Goal: Task Accomplishment & Management: Manage account settings

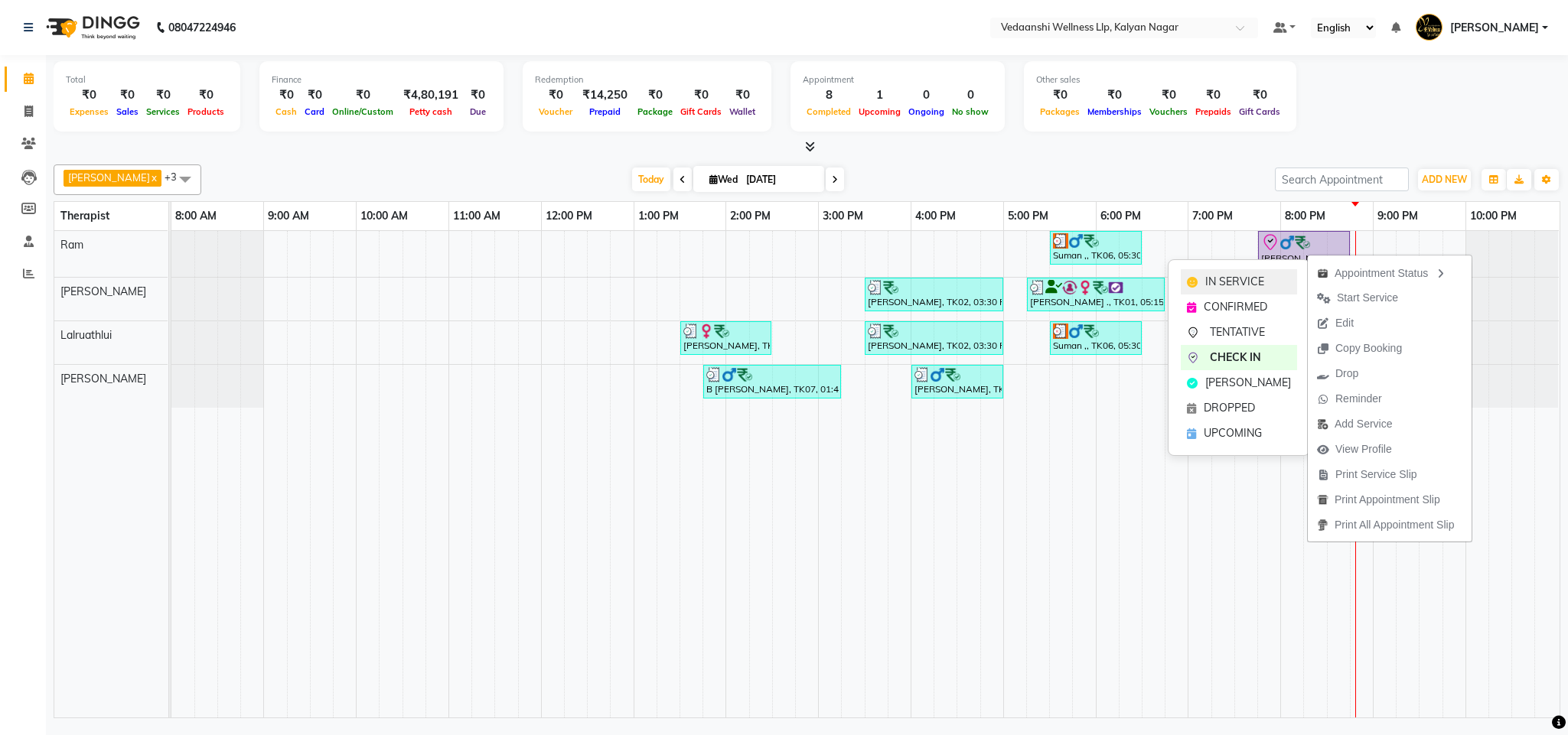
click at [1256, 276] on span "IN SERVICE" at bounding box center [1234, 282] width 59 height 16
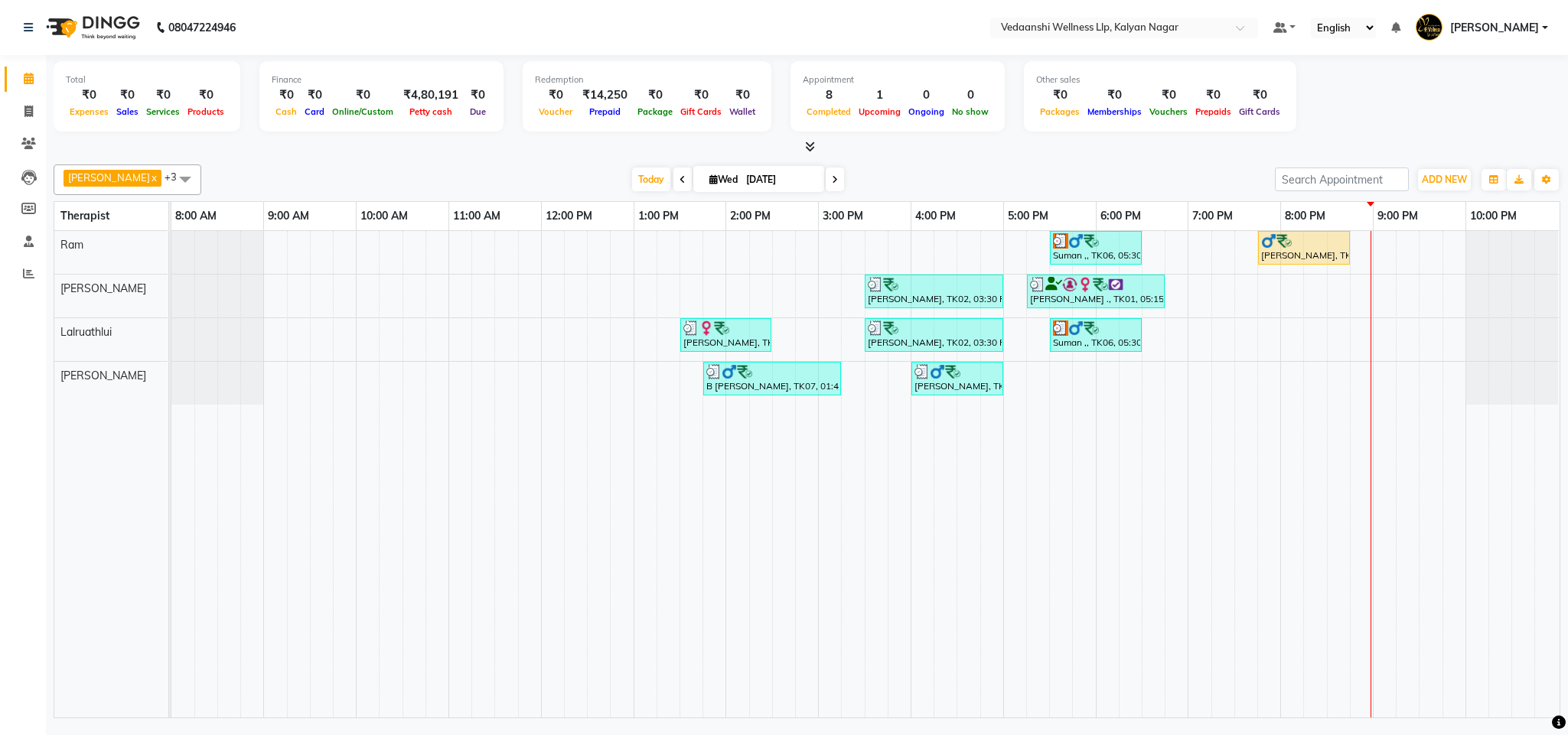
click at [832, 177] on icon at bounding box center [835, 179] width 6 height 9
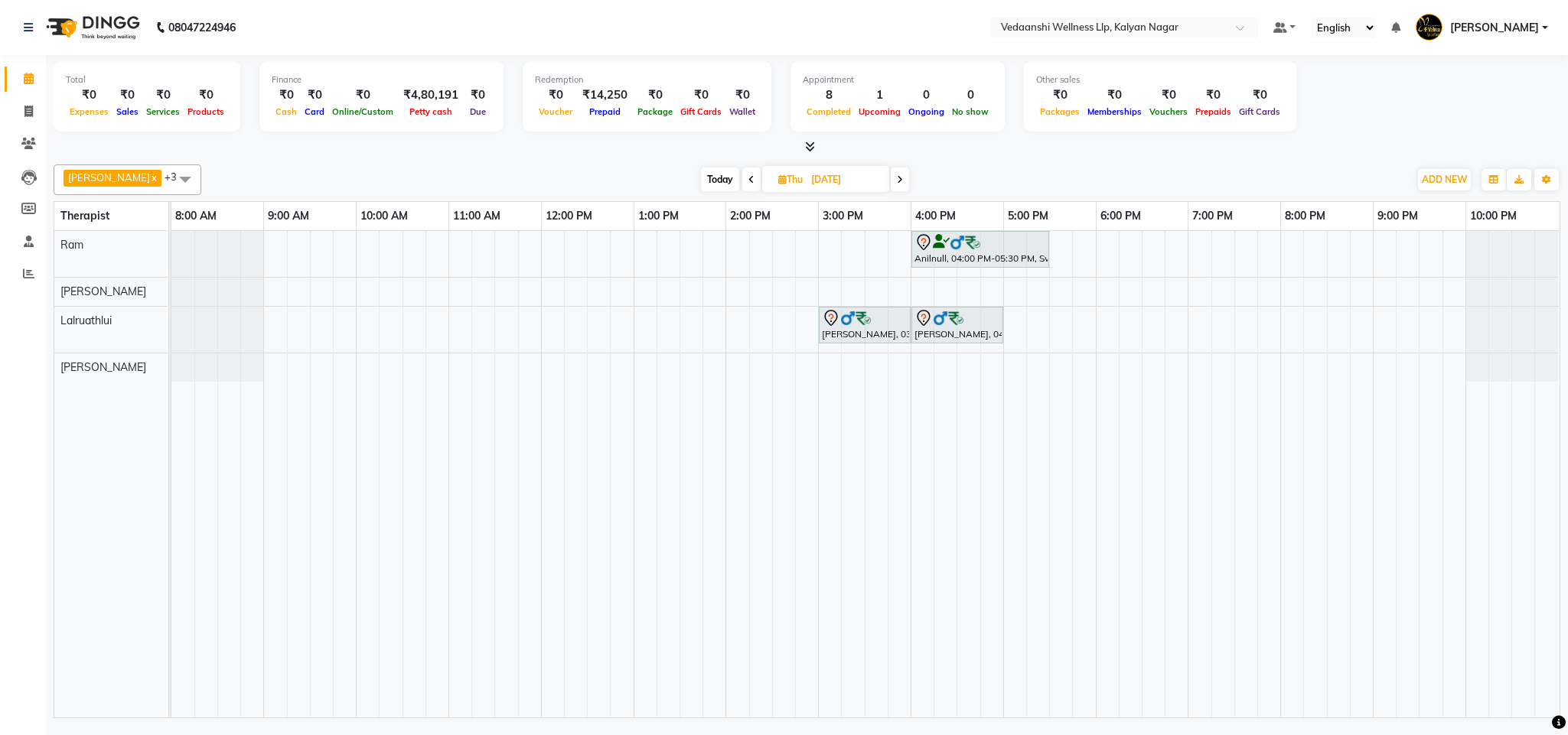
click at [897, 182] on icon at bounding box center [900, 179] width 6 height 9
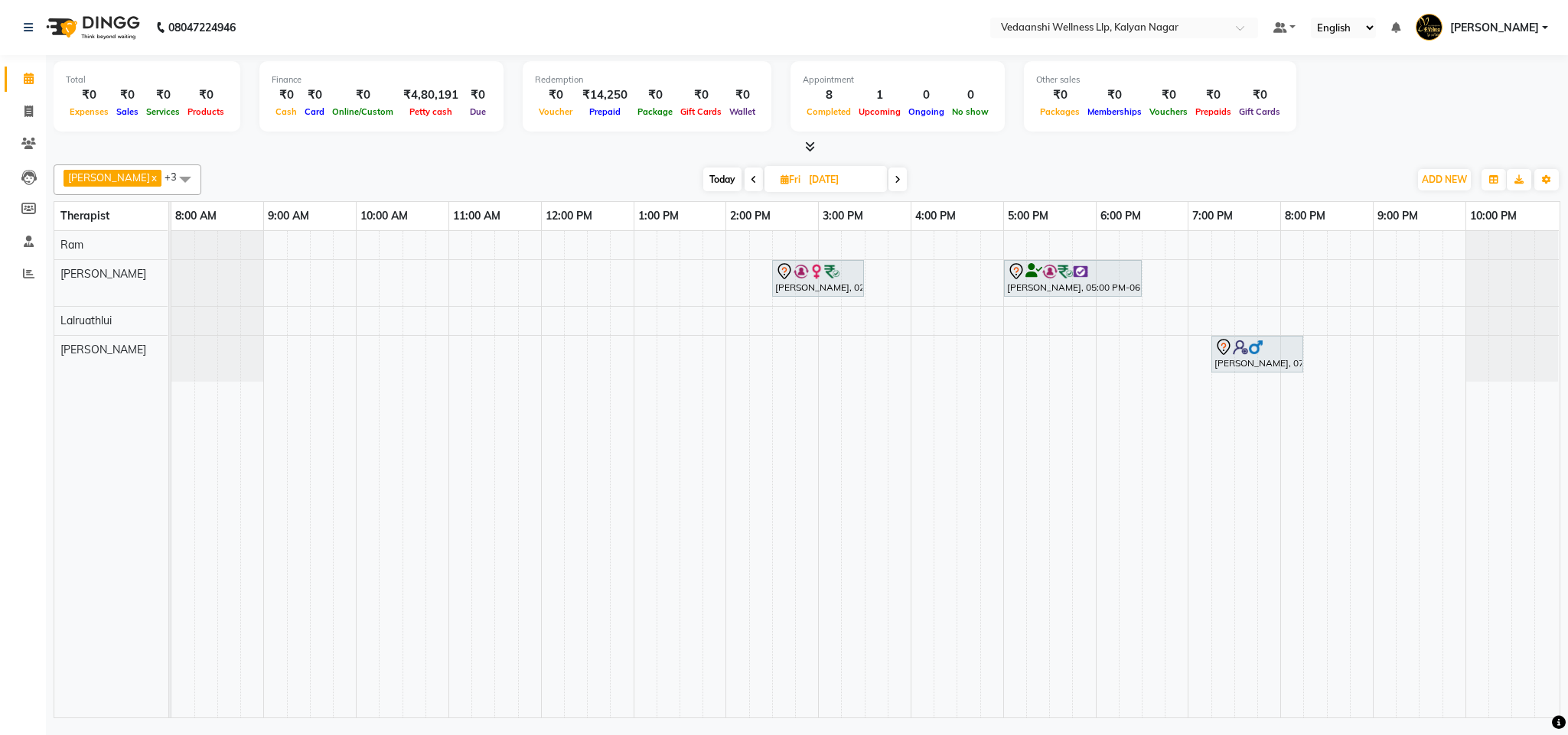
click at [895, 182] on icon at bounding box center [897, 179] width 6 height 9
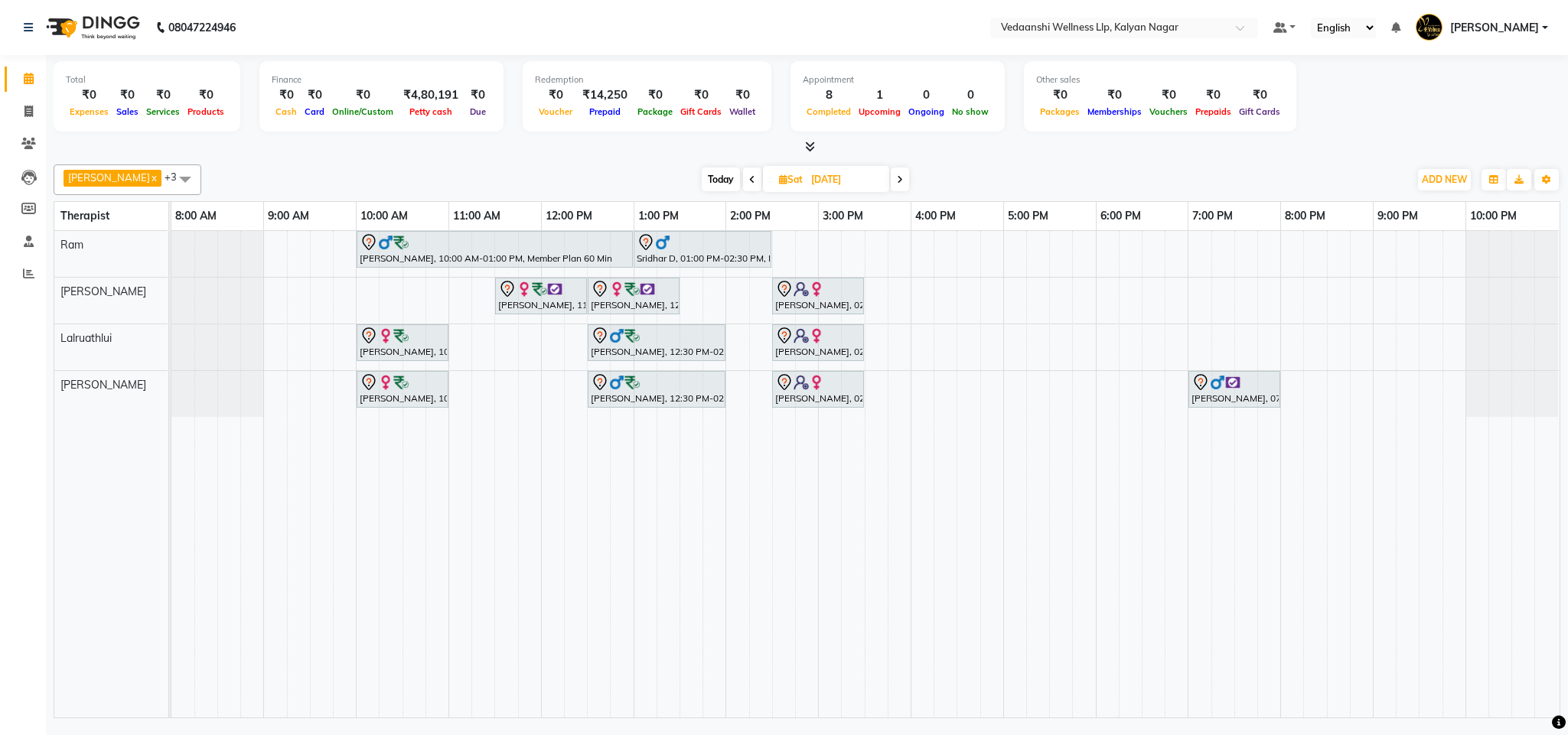
click at [711, 180] on span "Today" at bounding box center [721, 179] width 38 height 24
type input "0[DATE]"
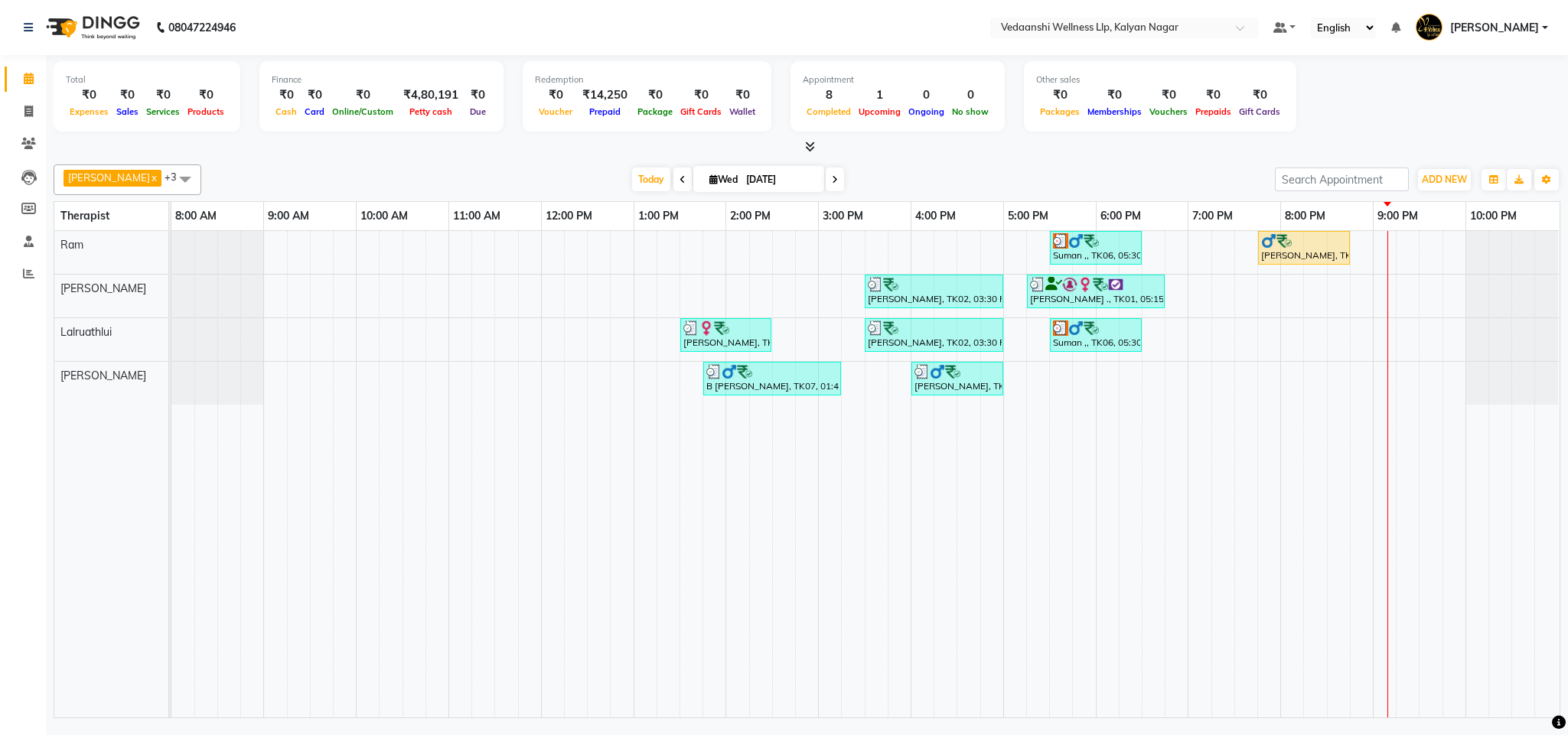
click at [602, 187] on div "Today Wed 03-09-2025" at bounding box center [738, 179] width 1059 height 23
click at [632, 173] on span "Today" at bounding box center [651, 179] width 38 height 24
click at [632, 177] on span "Today" at bounding box center [651, 179] width 38 height 24
click at [1366, 414] on span "View Profile" at bounding box center [1366, 417] width 57 height 16
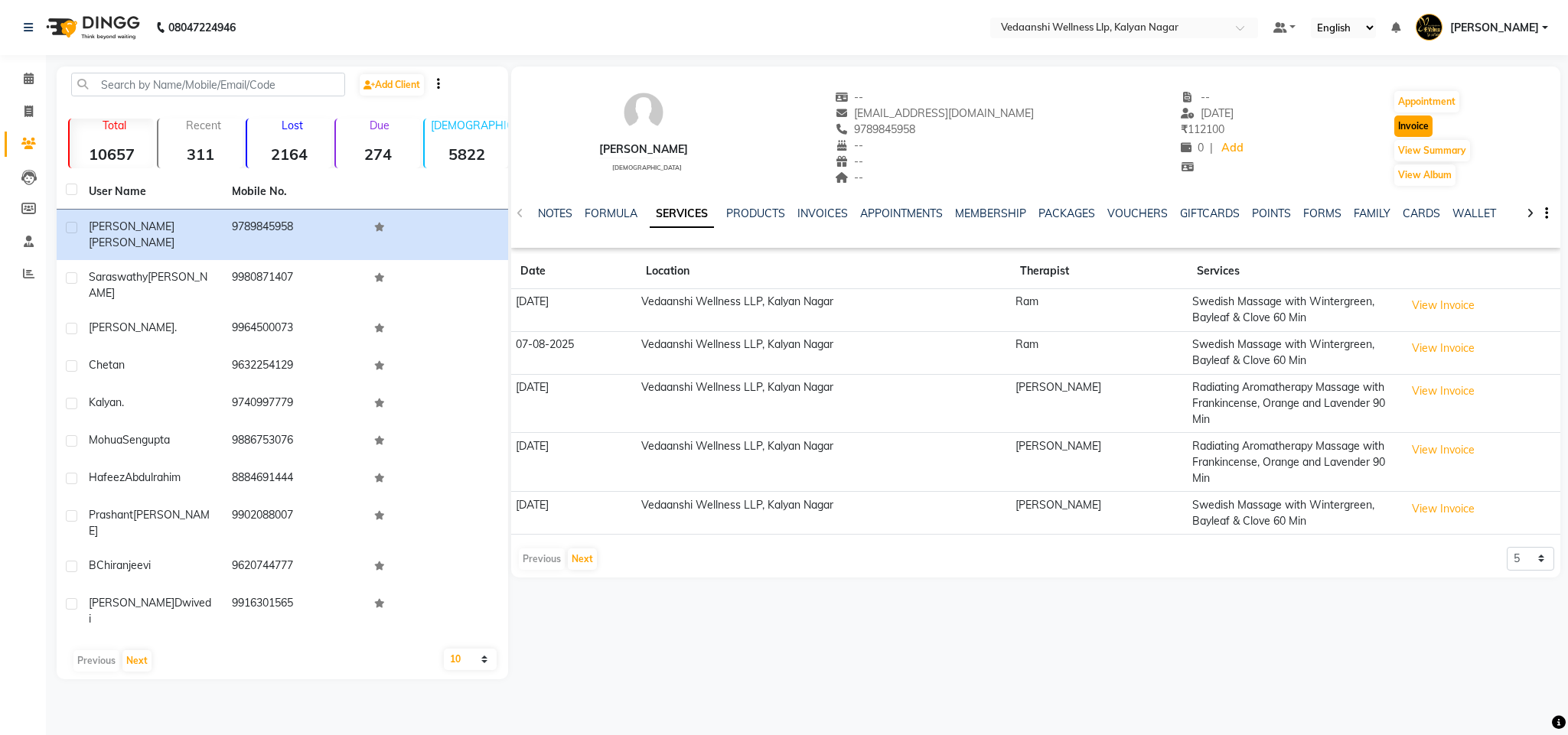
click at [1414, 129] on button "Invoice" at bounding box center [1413, 126] width 38 height 21
select select "service"
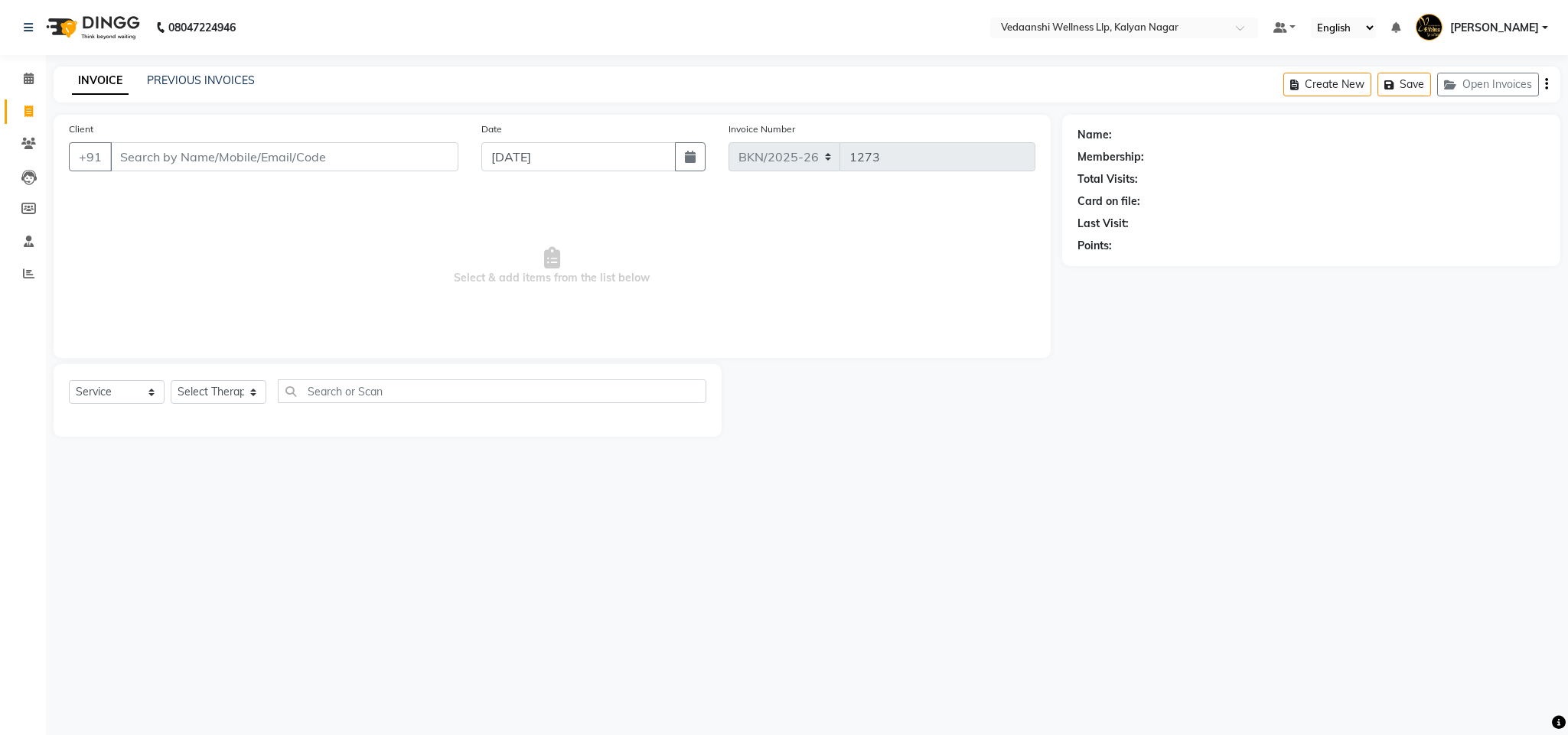
type input "9789845958"
drag, startPoint x: 203, startPoint y: 160, endPoint x: 111, endPoint y: 303, distance: 170.0
click at [89, 274] on span "Select & add items from the list below" at bounding box center [552, 267] width 967 height 153
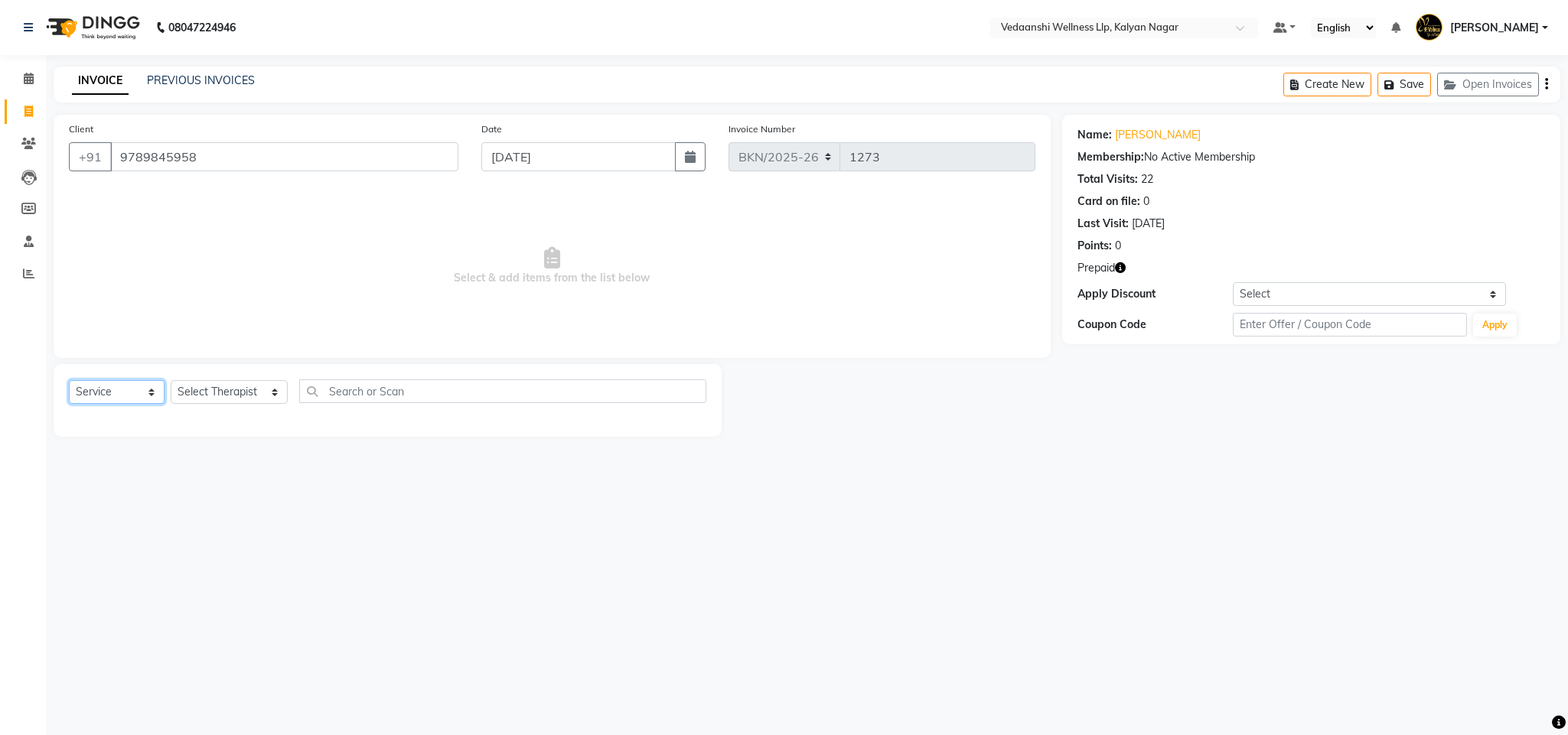
drag, startPoint x: 117, startPoint y: 386, endPoint x: 117, endPoint y: 401, distance: 15.0
click at [117, 386] on select "Select Service Product Membership Package Voucher Prepaid Gift Card" at bounding box center [116, 392] width 96 height 24
select select "P"
click at [69, 381] on select "Select Service Product Membership Package Voucher Prepaid Gift Card" at bounding box center [116, 392] width 96 height 24
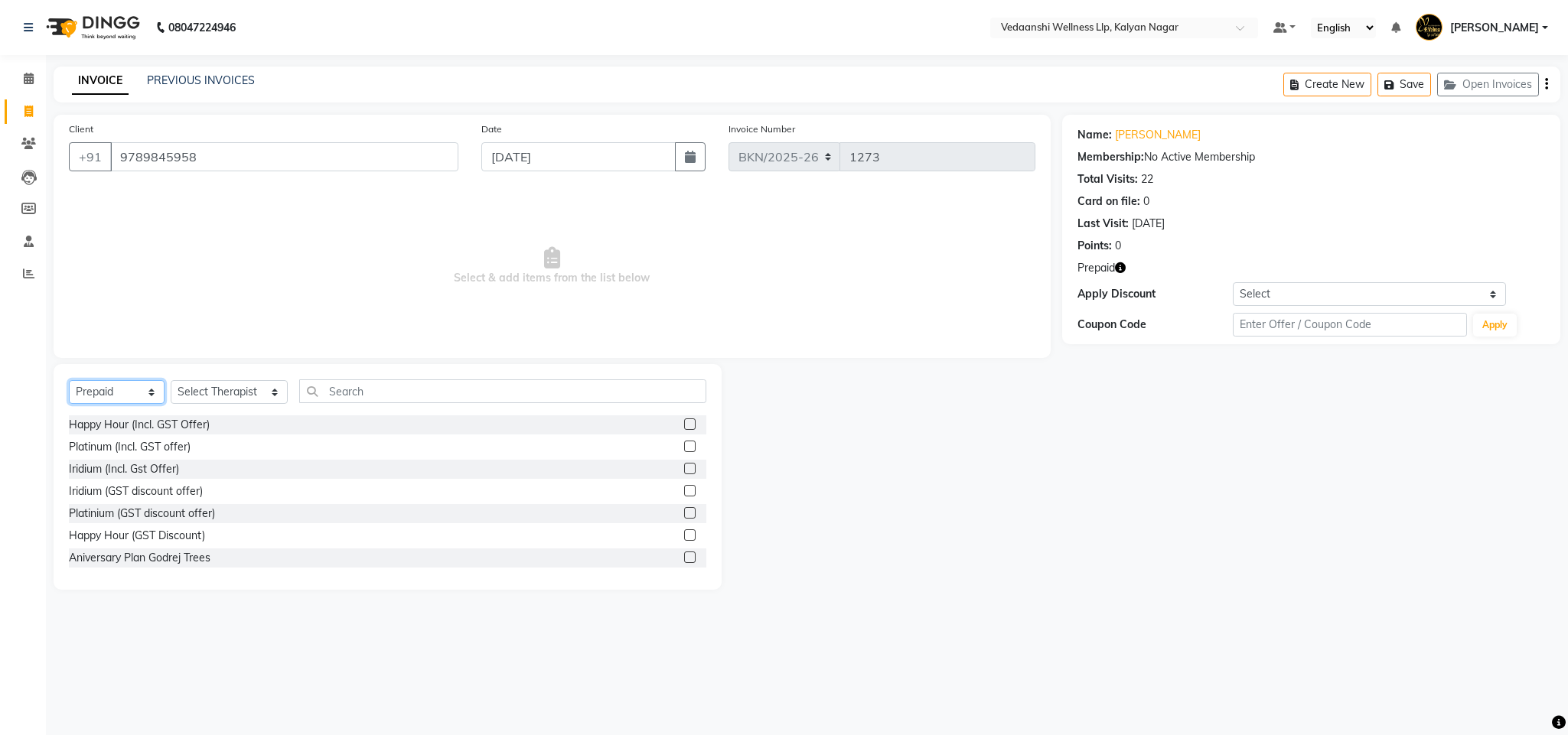
scroll to position [46, 0]
click at [684, 555] on label at bounding box center [690, 556] width 12 height 12
click at [684, 555] on input "checkbox" at bounding box center [689, 557] width 10 height 10
checkbox input "false"
click at [210, 398] on select "Select Therapist Afreen (Beautician) Amos Awal Benjamin Chandan Gagan Jennifer …" at bounding box center [229, 392] width 117 height 24
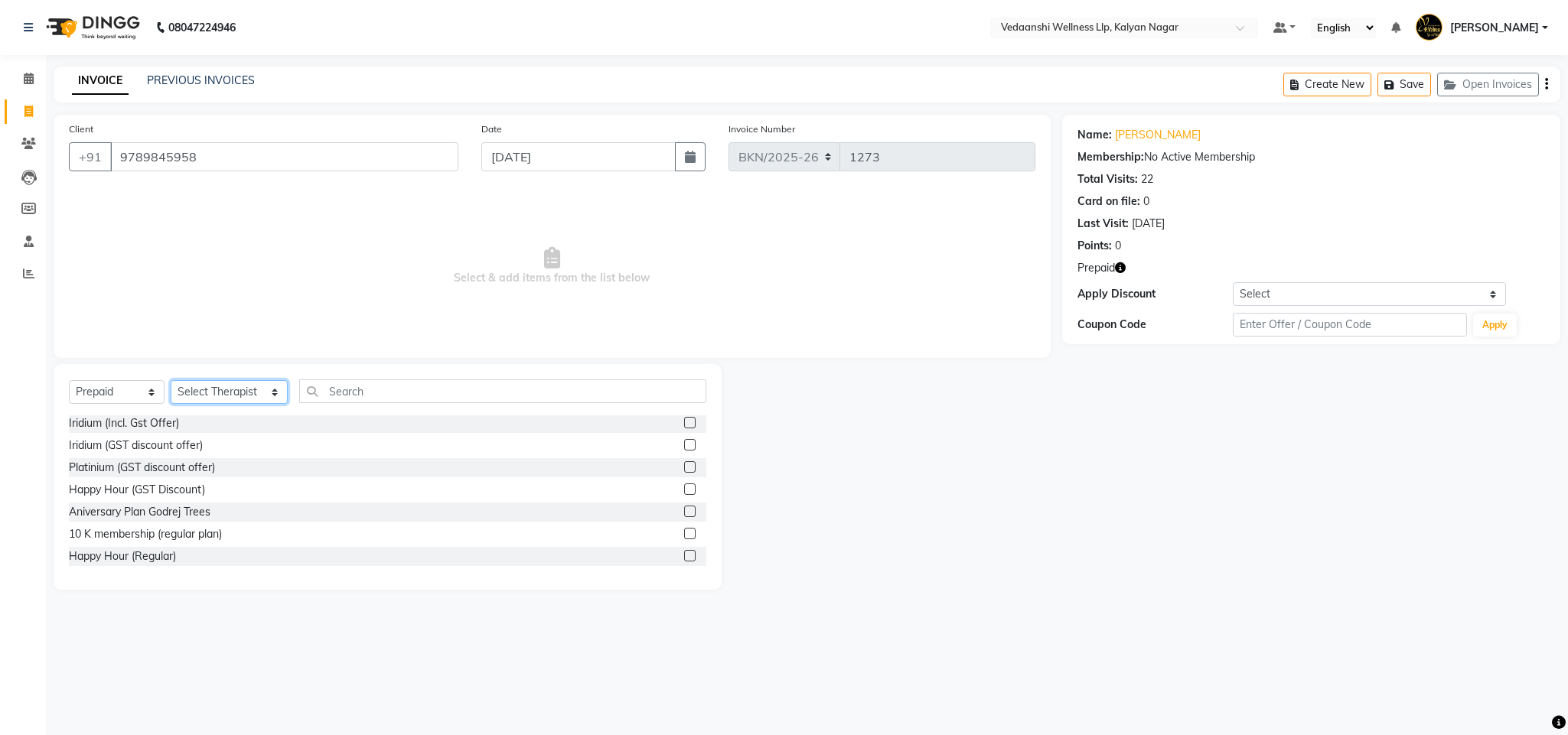
select select "15978"
click at [171, 381] on select "Select Therapist Afreen (Beautician) Amos Awal Benjamin Chandan Gagan Jennifer …" at bounding box center [229, 392] width 117 height 24
click at [684, 550] on label at bounding box center [690, 556] width 12 height 12
click at [684, 552] on input "checkbox" at bounding box center [689, 557] width 10 height 10
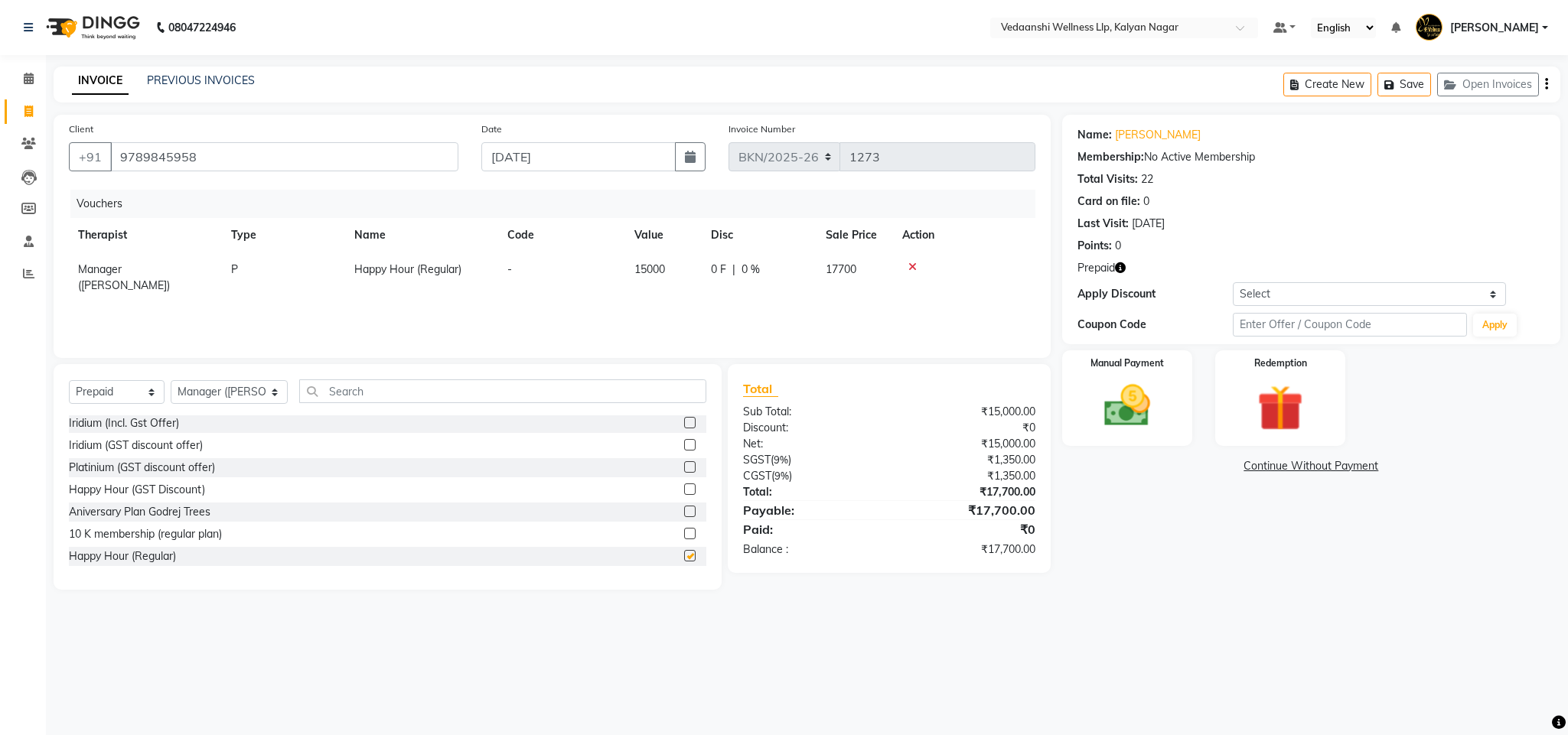
checkbox input "false"
click at [1154, 407] on img at bounding box center [1127, 406] width 78 height 55
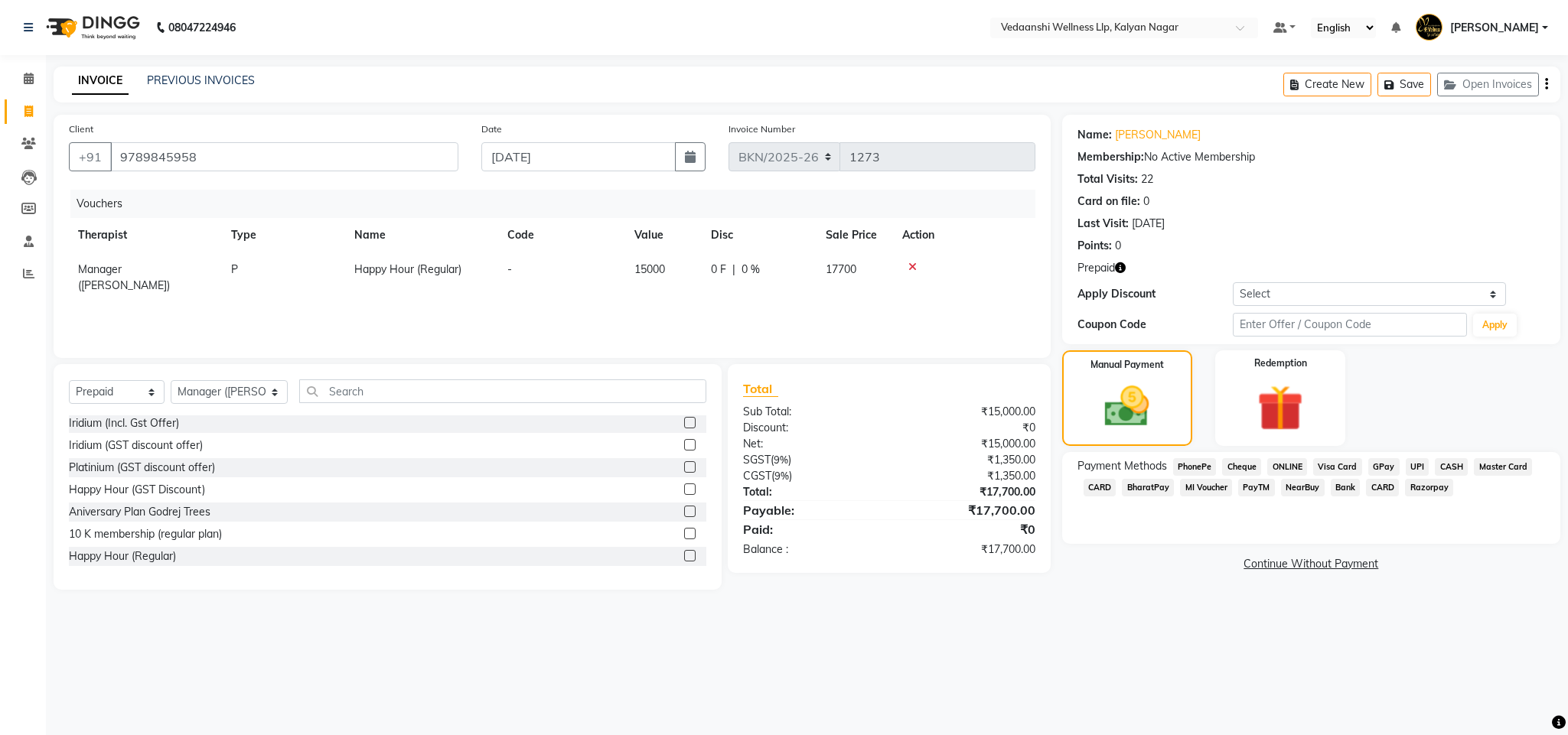
click at [1386, 462] on span "GPay" at bounding box center [1384, 467] width 31 height 18
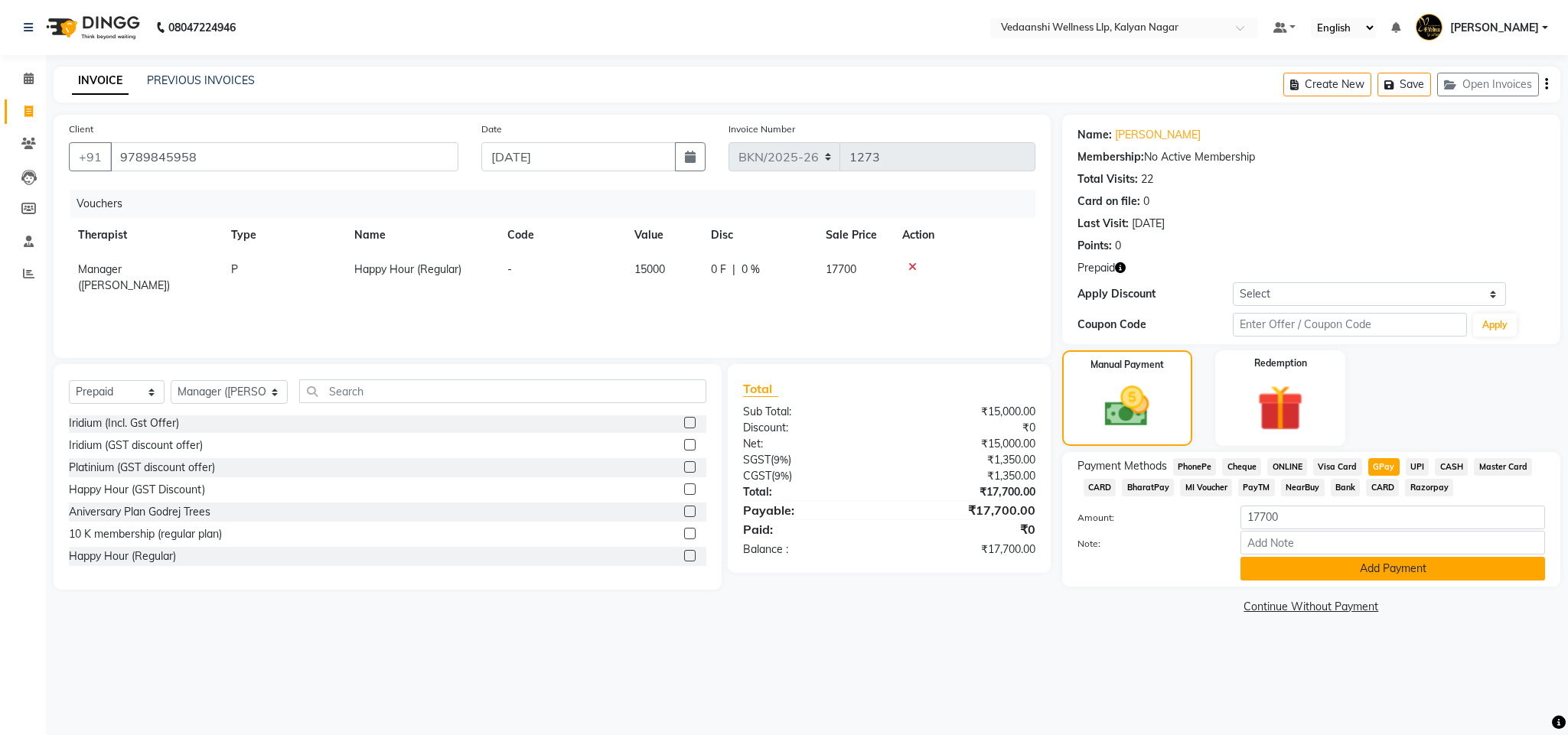
click at [1317, 574] on button "Add Payment" at bounding box center [1392, 569] width 305 height 24
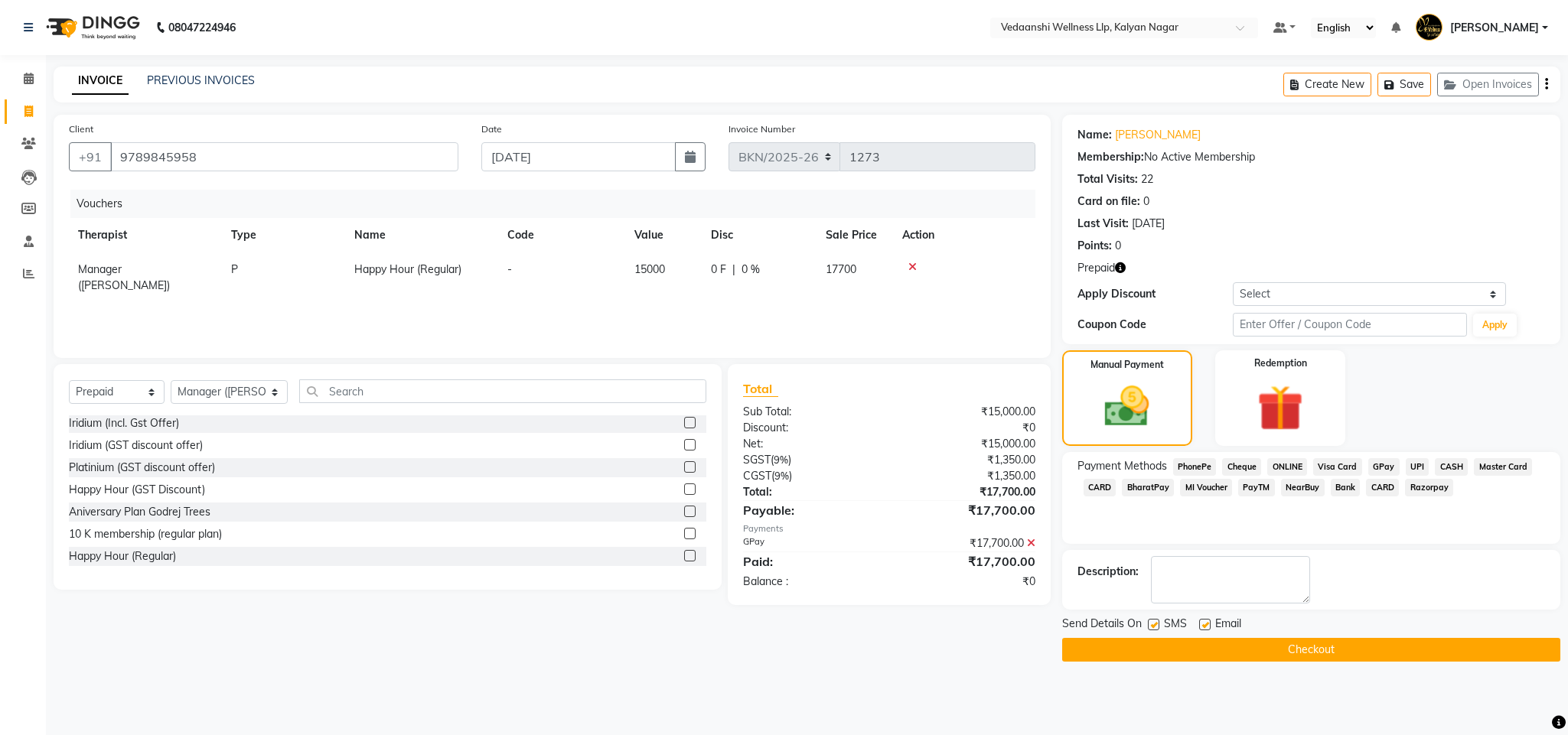
click at [1114, 656] on button "Checkout" at bounding box center [1311, 650] width 498 height 24
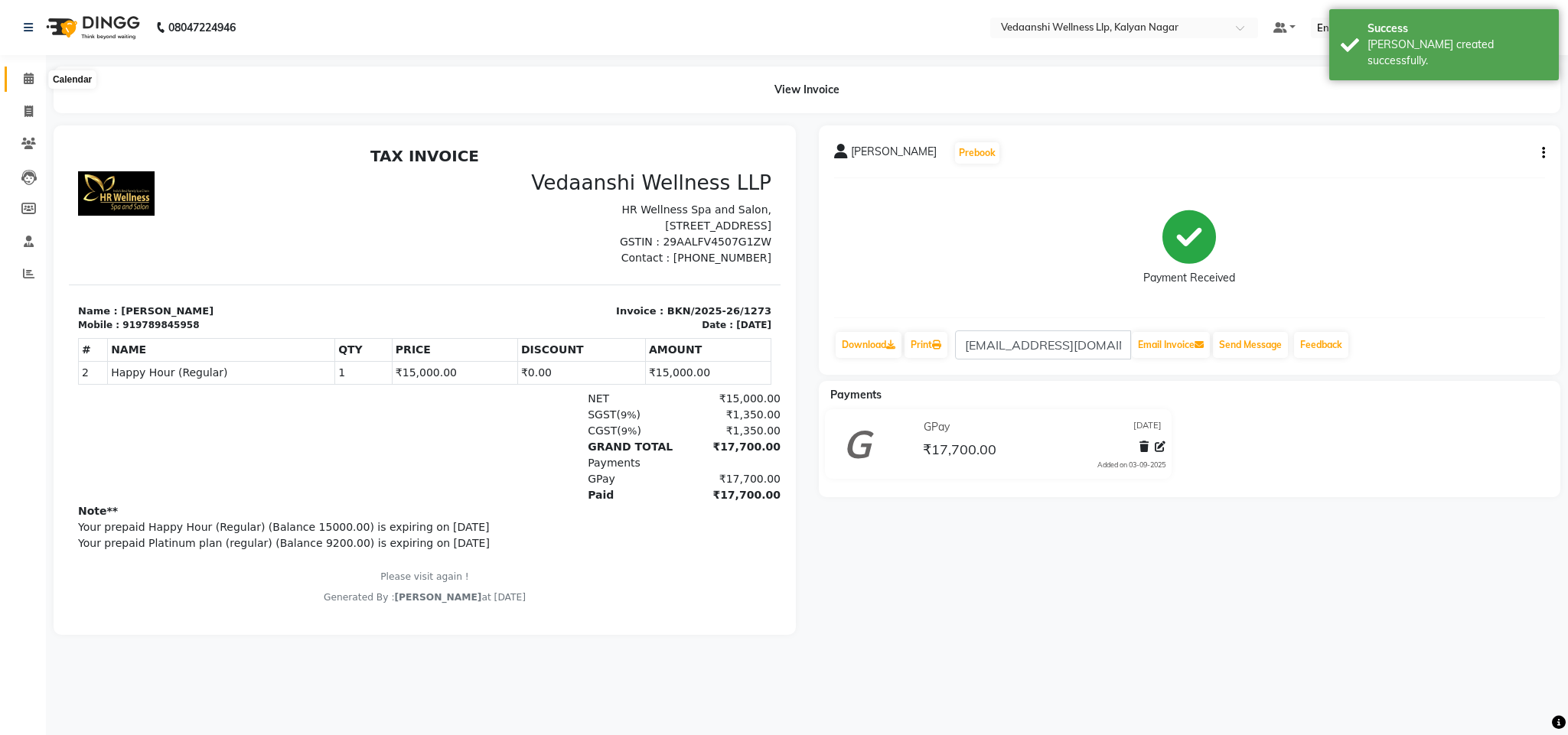
click at [25, 86] on span at bounding box center [29, 79] width 27 height 18
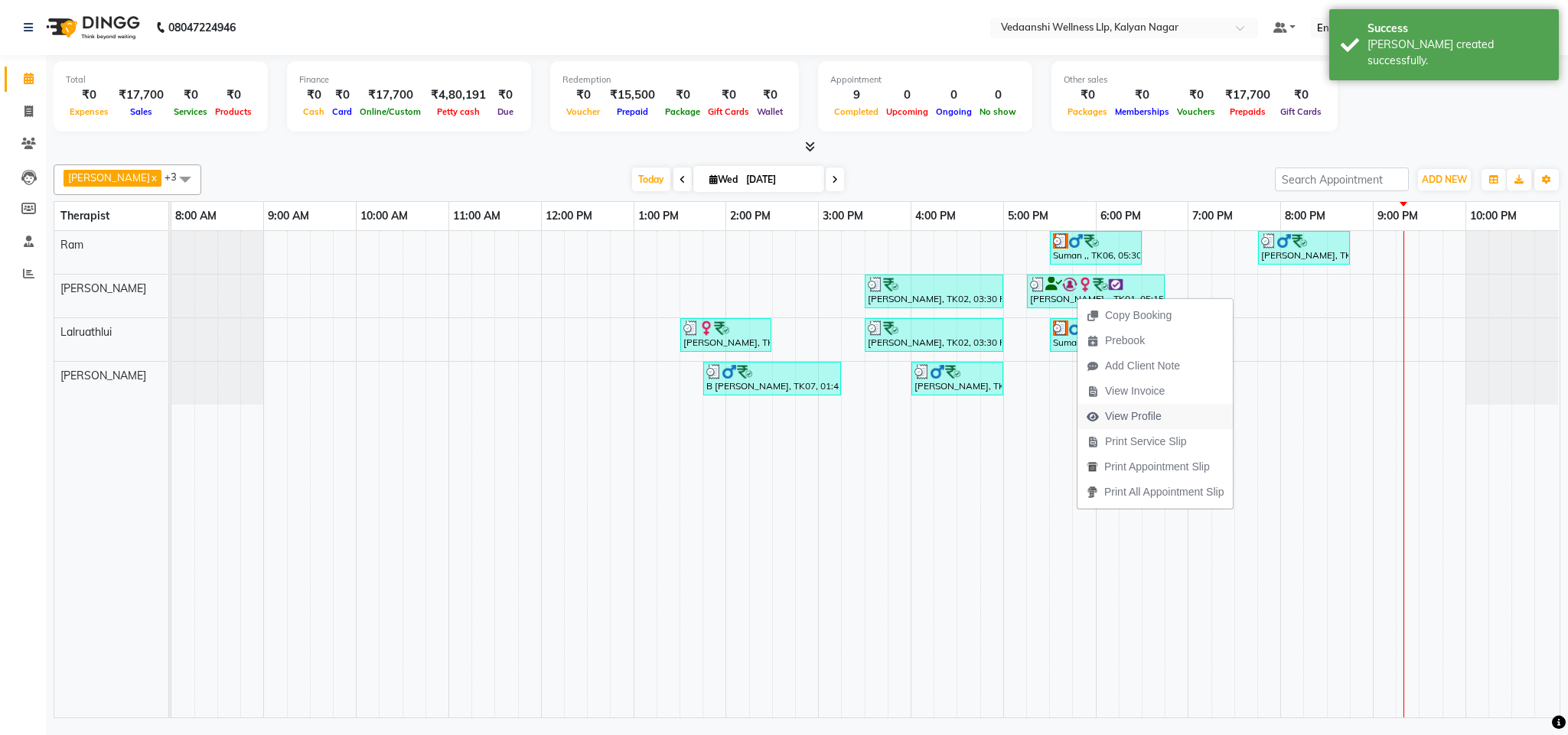
click at [1135, 415] on span "View Profile" at bounding box center [1133, 416] width 57 height 16
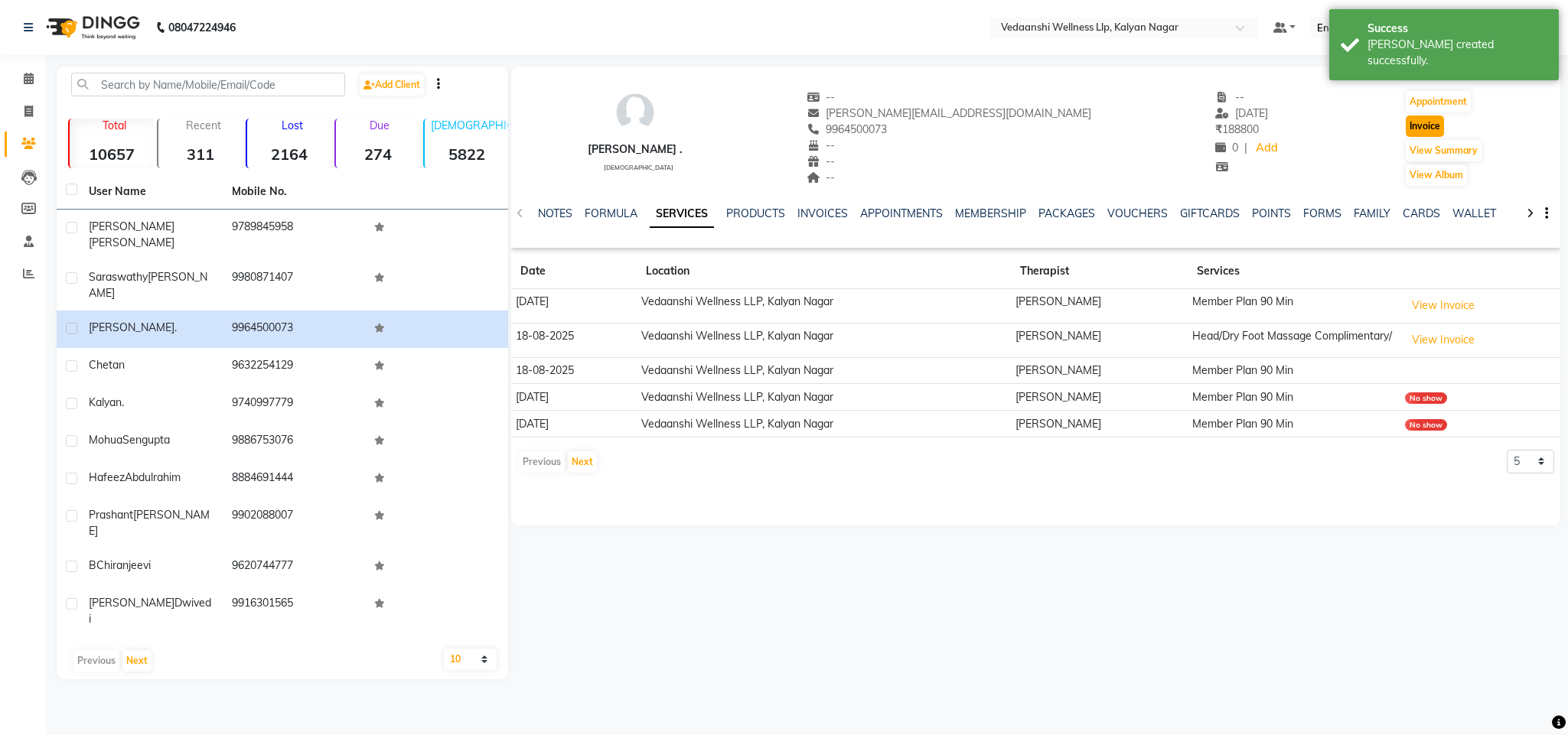
click at [1409, 131] on button "Invoice" at bounding box center [1425, 126] width 38 height 21
select select "service"
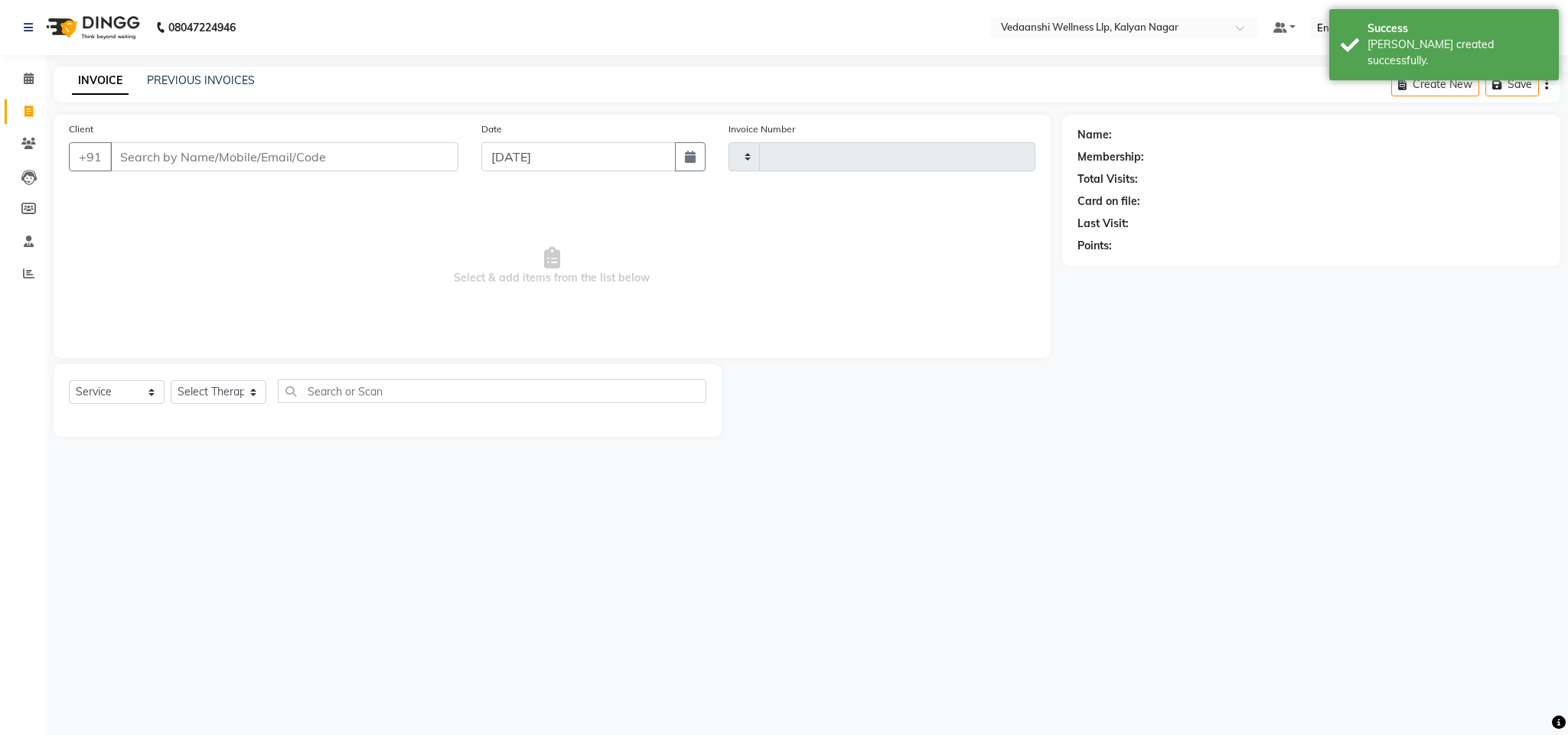
type input "1274"
select select "4293"
type input "9964500073"
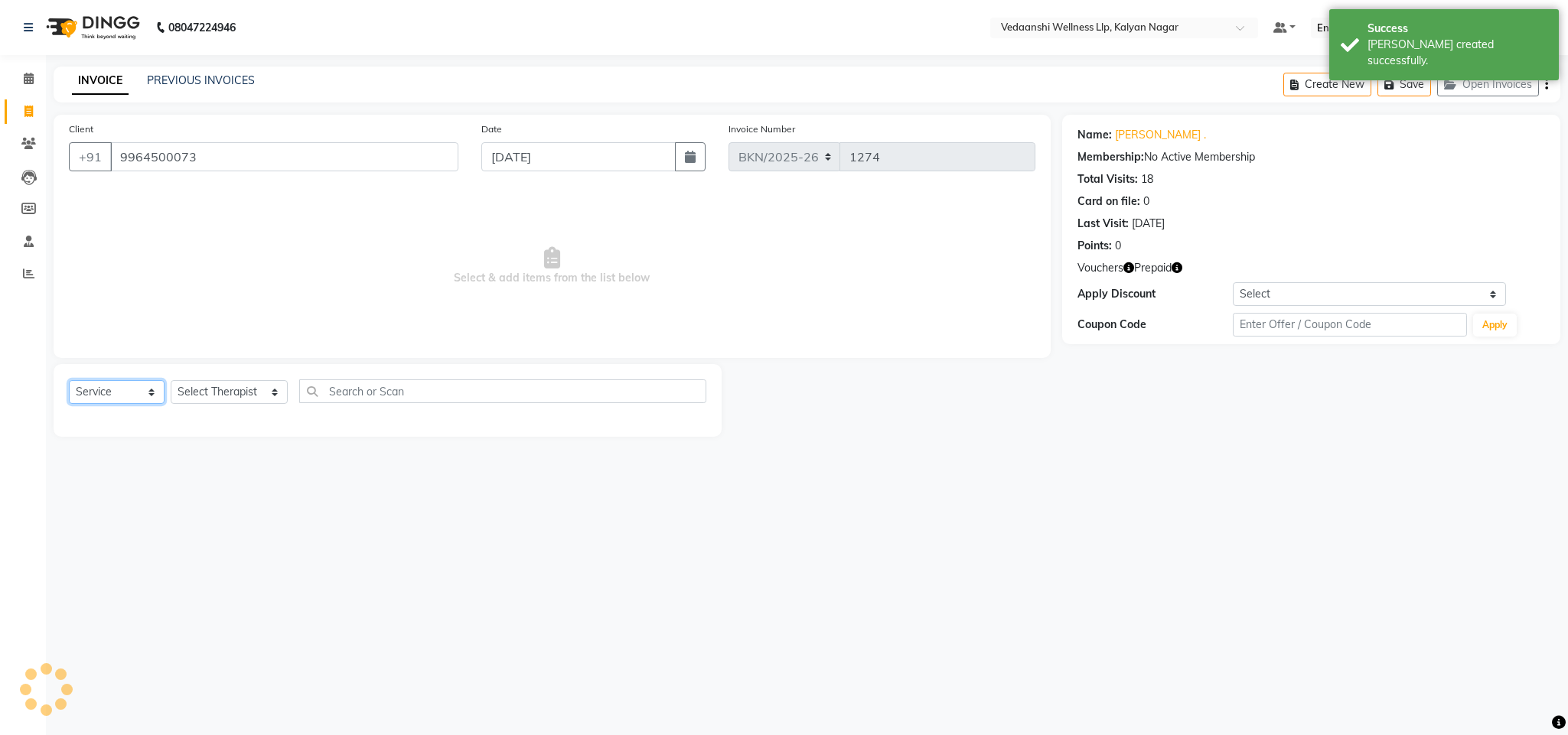
click at [108, 396] on select "Select Service Product Membership Package Voucher Prepaid Gift Card" at bounding box center [116, 392] width 96 height 24
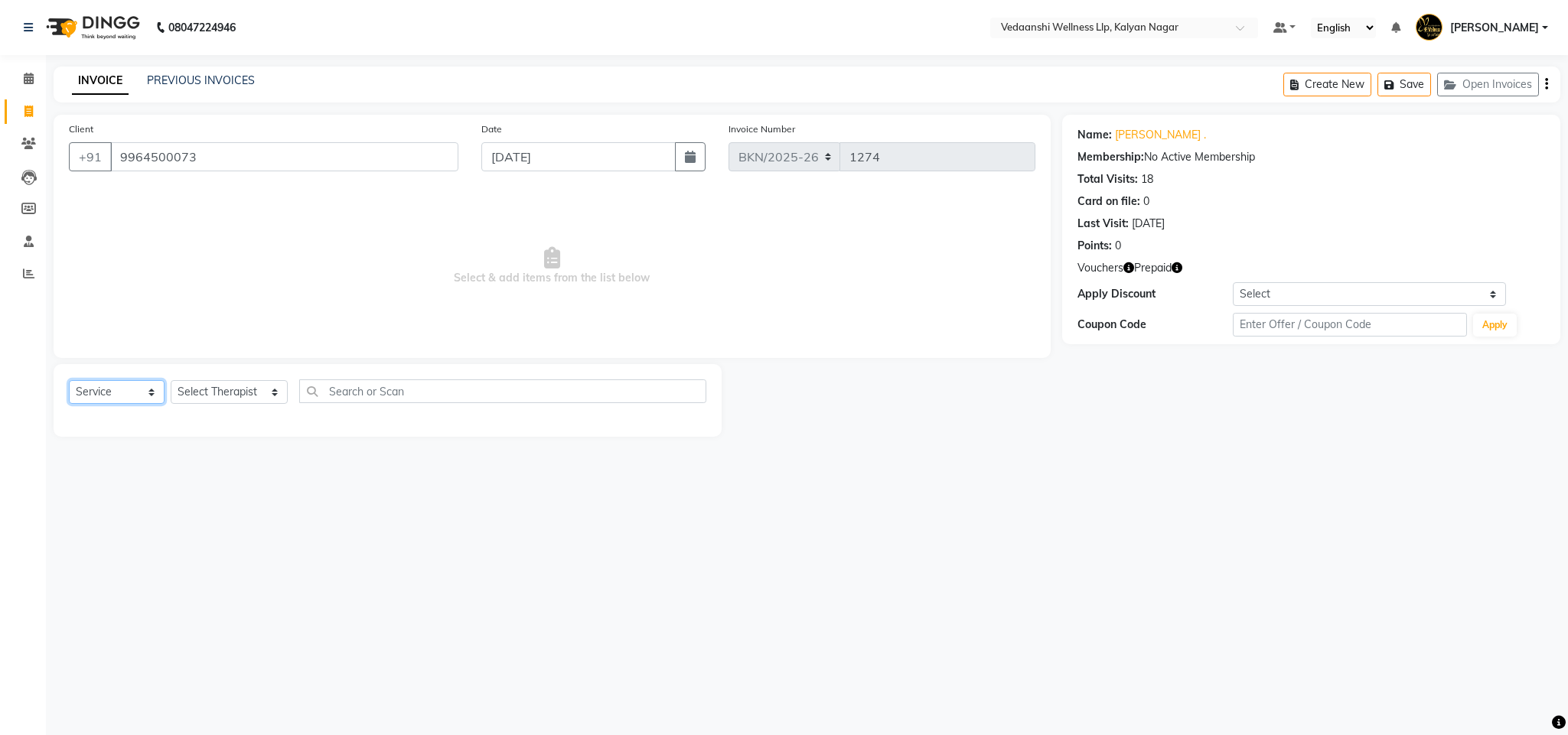
select select "P"
click at [69, 381] on select "Select Service Product Membership Package Voucher Prepaid Gift Card" at bounding box center [116, 392] width 96 height 24
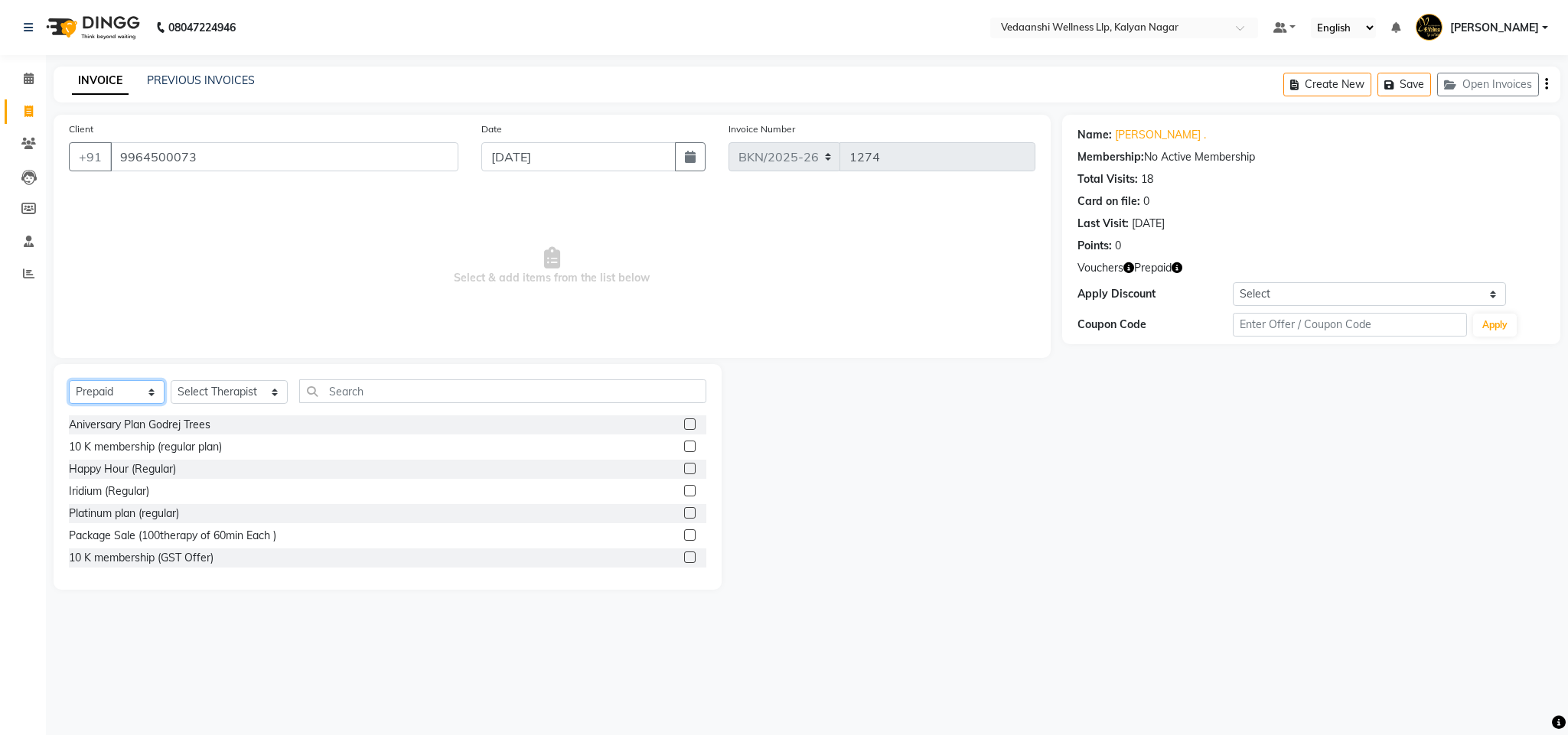
scroll to position [200, 0]
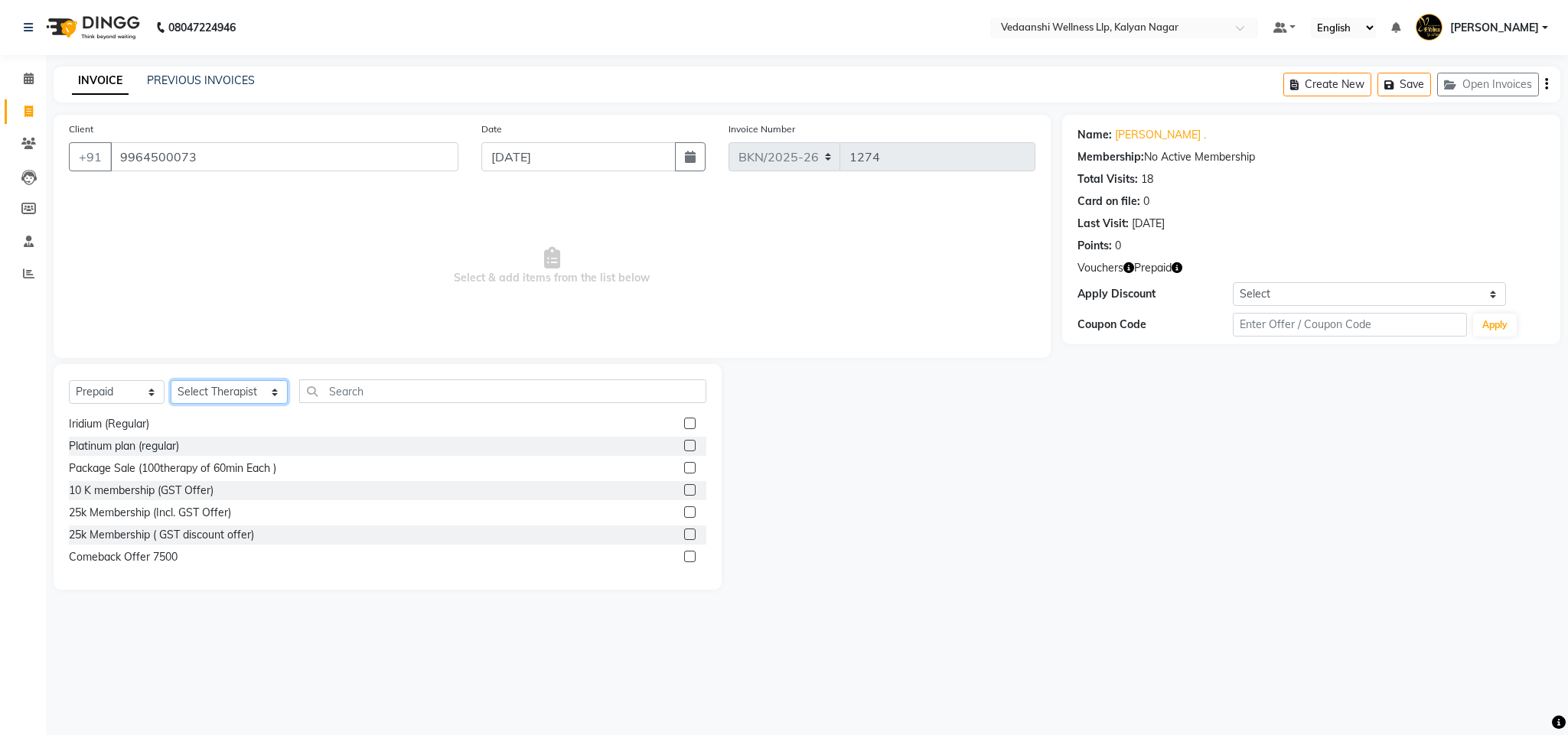
drag, startPoint x: 226, startPoint y: 396, endPoint x: 237, endPoint y: 450, distance: 55.1
click at [226, 396] on select "Select Therapist Afreen (Beautician) Amos Awal Benjamin Chandan Gagan Jennifer …" at bounding box center [229, 392] width 117 height 24
select select "15978"
click at [171, 381] on select "Select Therapist Afreen (Beautician) Amos Awal Benjamin Chandan Gagan Jennifer …" at bounding box center [229, 392] width 117 height 24
click at [684, 552] on label at bounding box center [690, 557] width 12 height 12
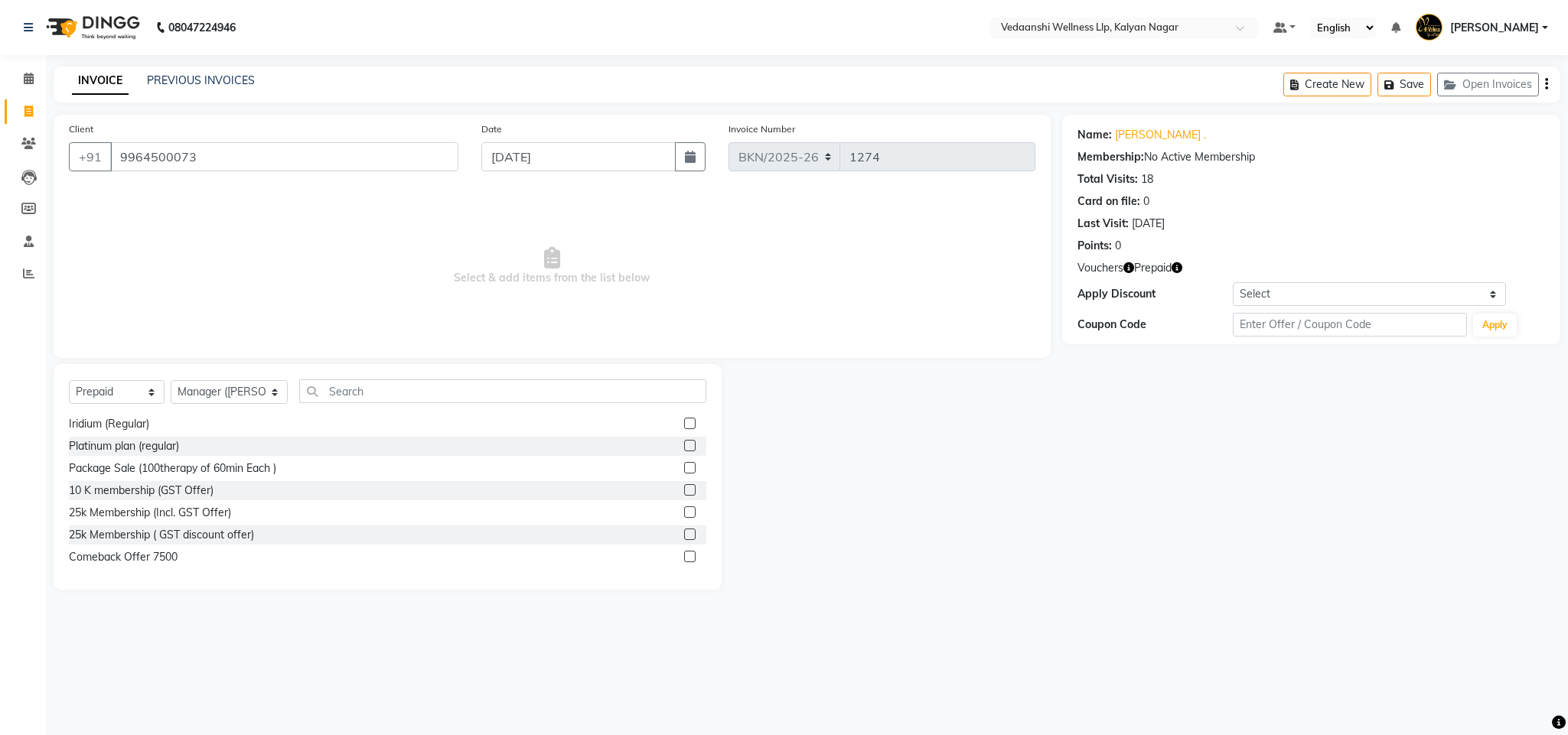
click at [684, 553] on input "checkbox" at bounding box center [689, 558] width 10 height 10
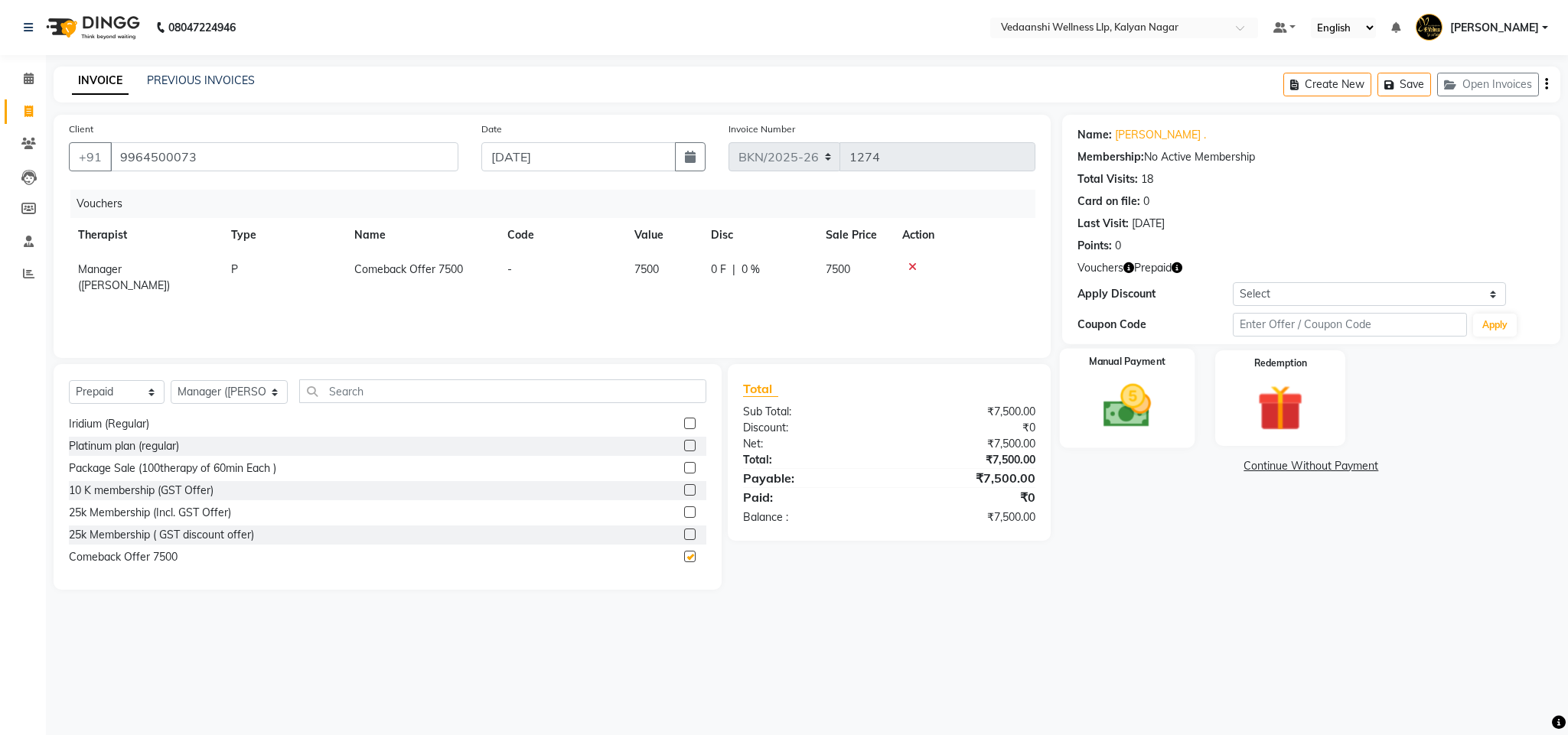
checkbox input "false"
click at [1118, 400] on img at bounding box center [1127, 406] width 78 height 55
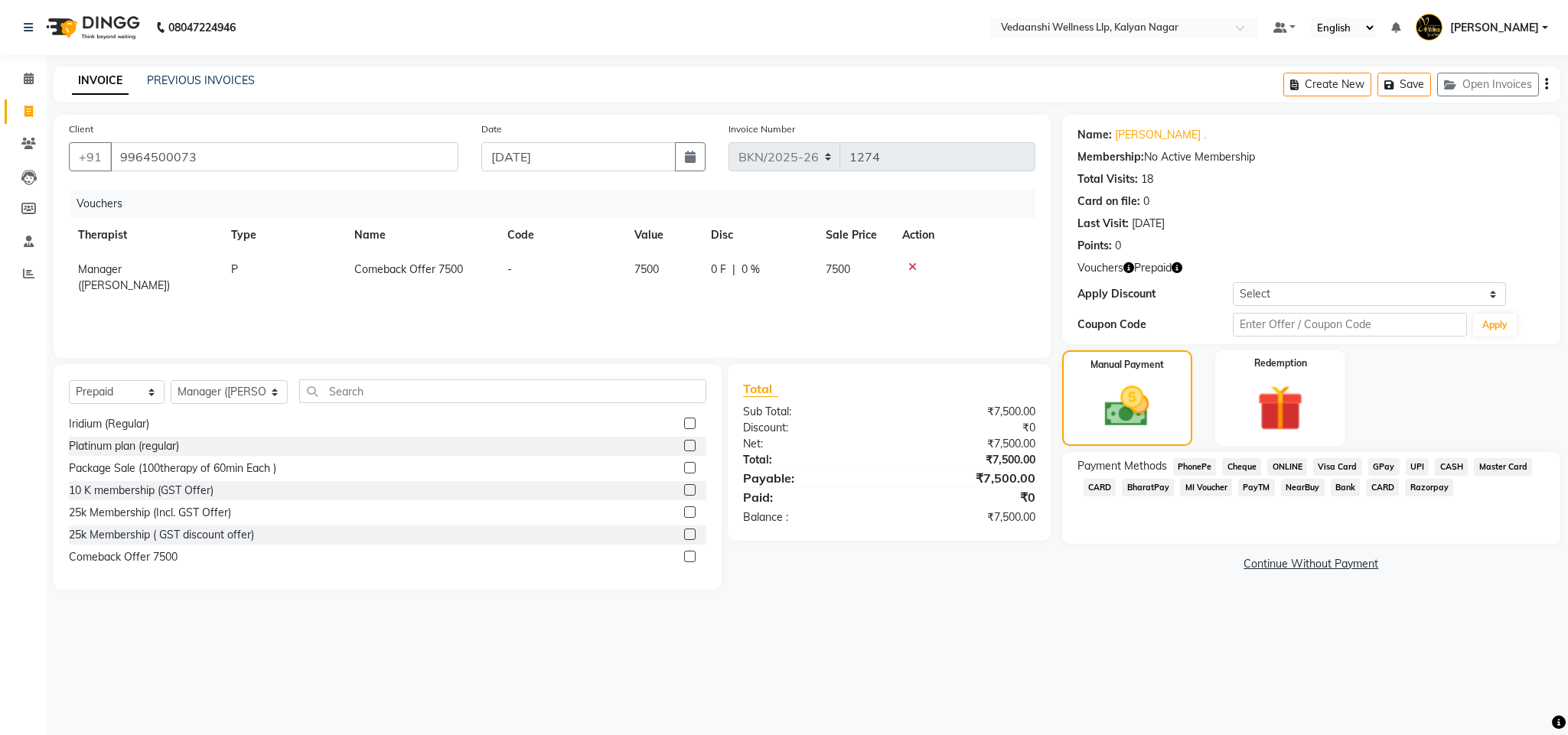
click at [1386, 463] on span "GPay" at bounding box center [1384, 467] width 31 height 18
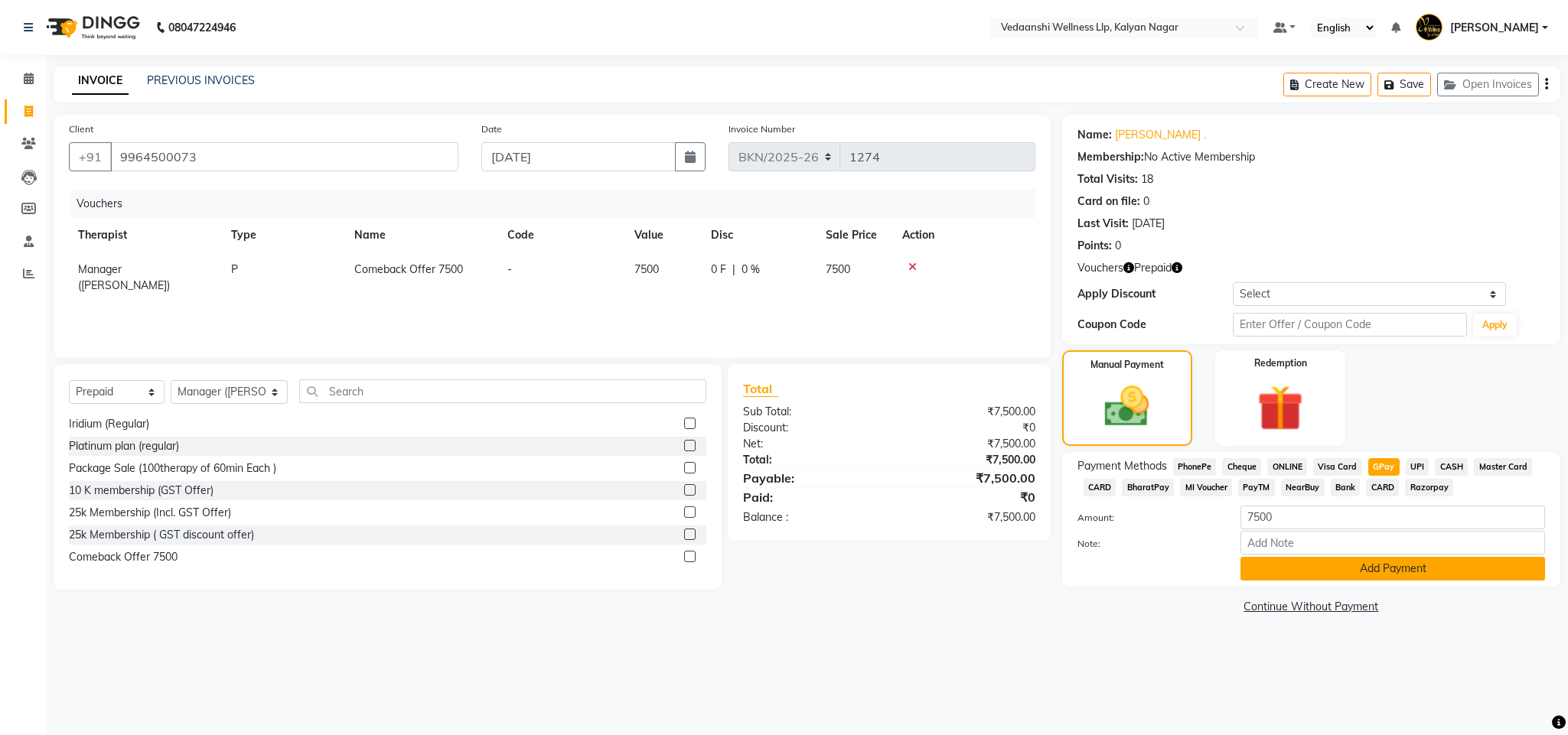
click at [1336, 564] on button "Add Payment" at bounding box center [1392, 569] width 305 height 24
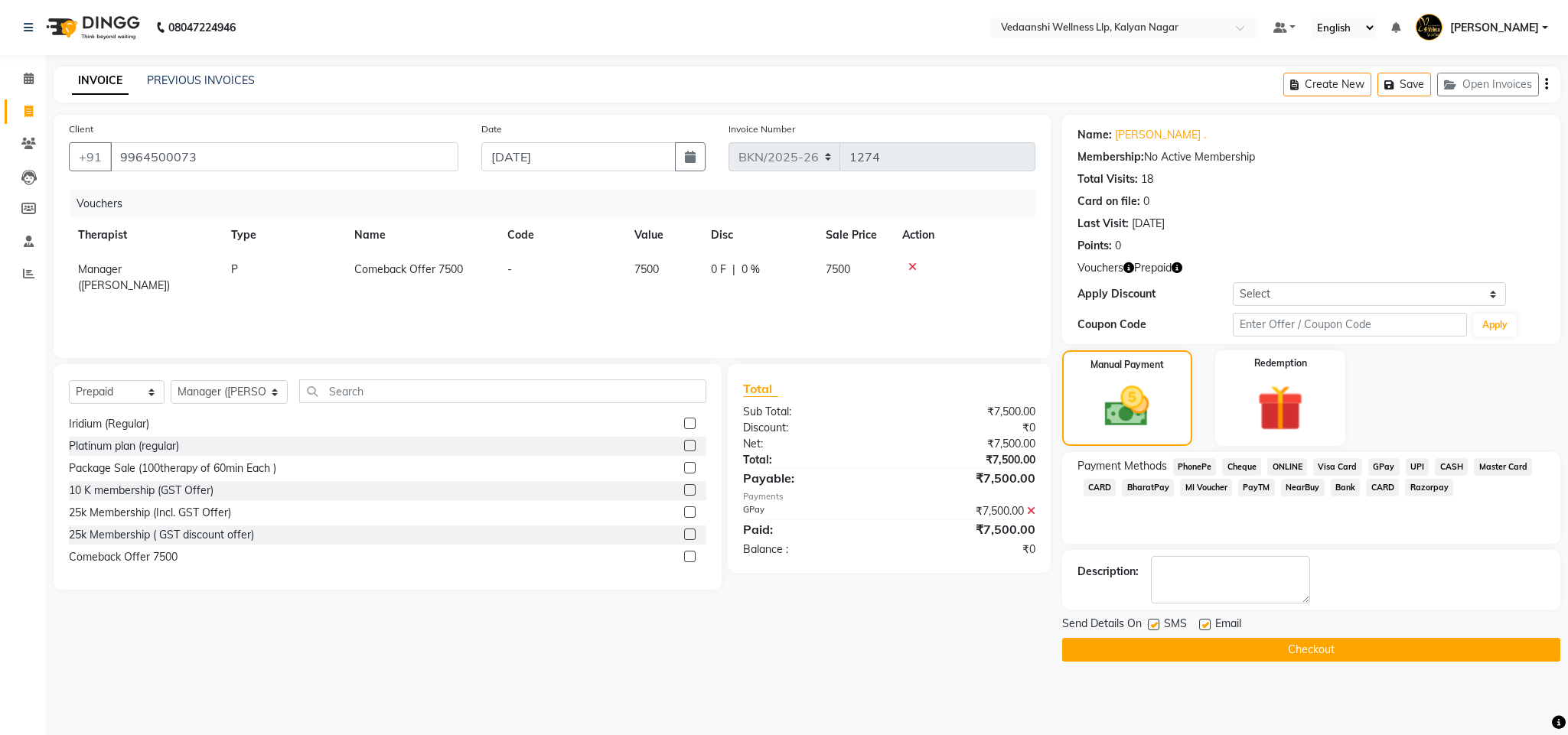
click at [1027, 508] on icon at bounding box center [1031, 511] width 8 height 11
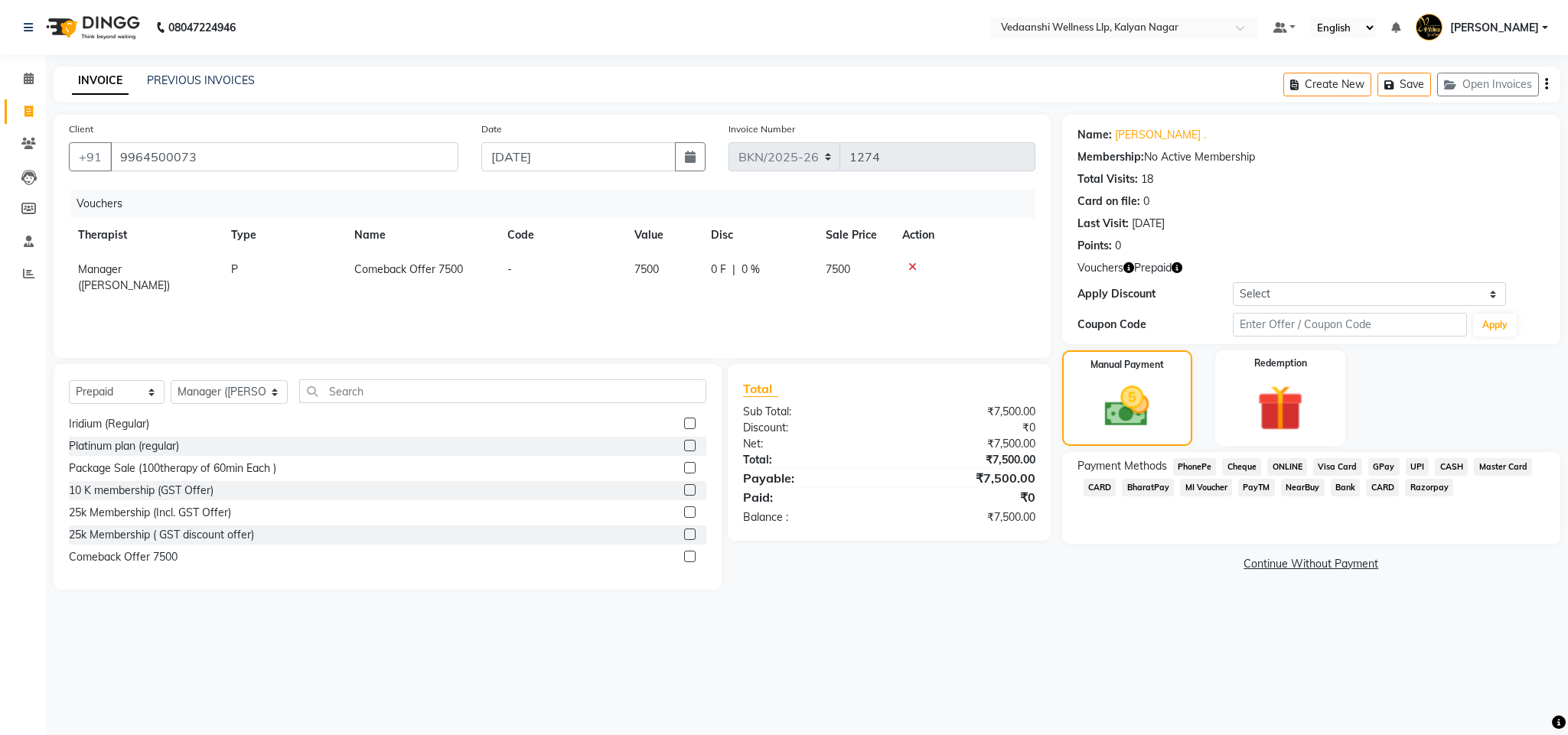
drag, startPoint x: 1379, startPoint y: 466, endPoint x: 1375, endPoint y: 502, distance: 36.2
click at [1380, 466] on span "GPay" at bounding box center [1384, 467] width 31 height 18
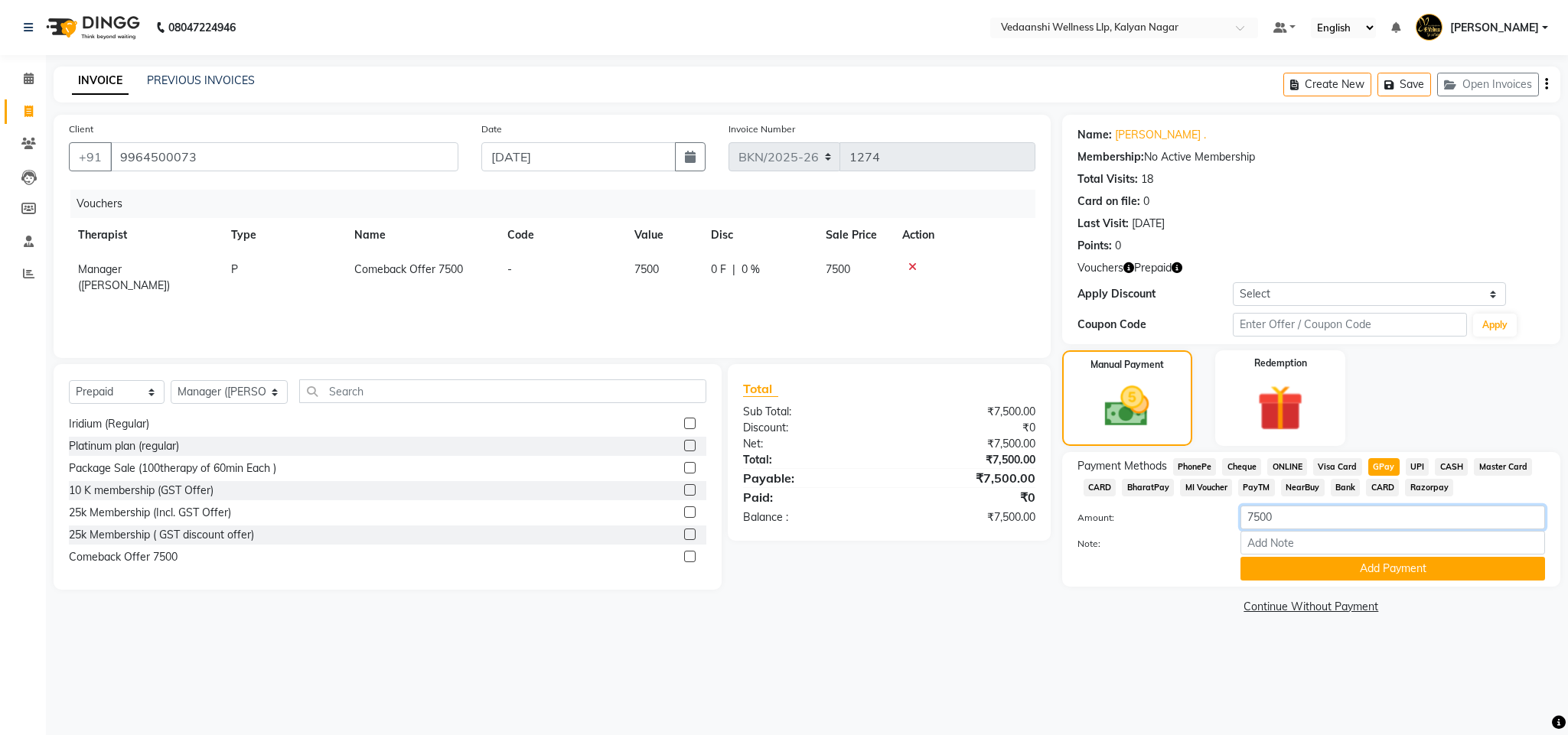
click at [1259, 519] on input "7500" at bounding box center [1392, 518] width 305 height 24
type input "5500"
click at [1347, 551] on input "Note:" at bounding box center [1392, 543] width 305 height 24
click at [1355, 569] on button "Add Payment" at bounding box center [1392, 569] width 305 height 24
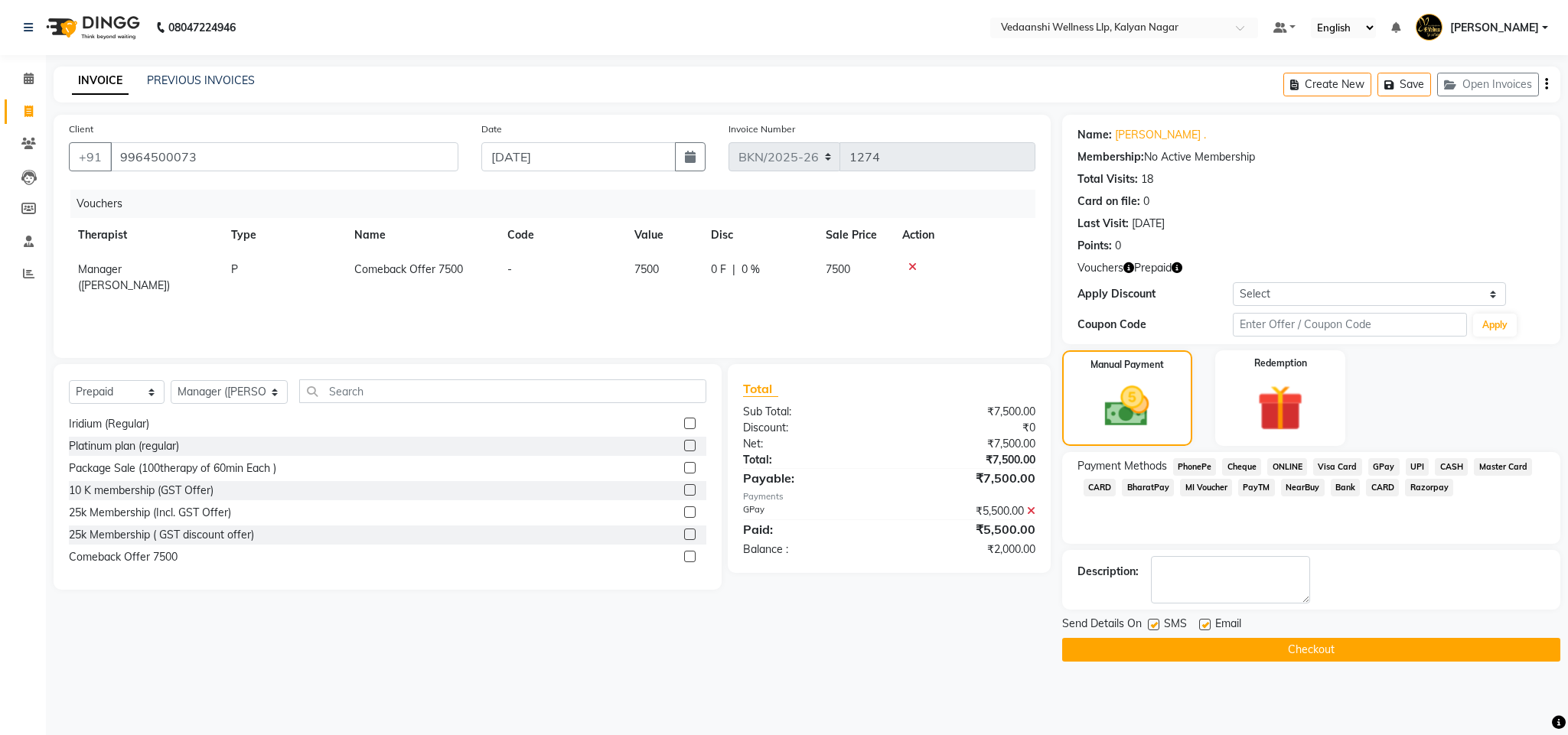
click at [1262, 645] on button "Checkout" at bounding box center [1311, 650] width 498 height 24
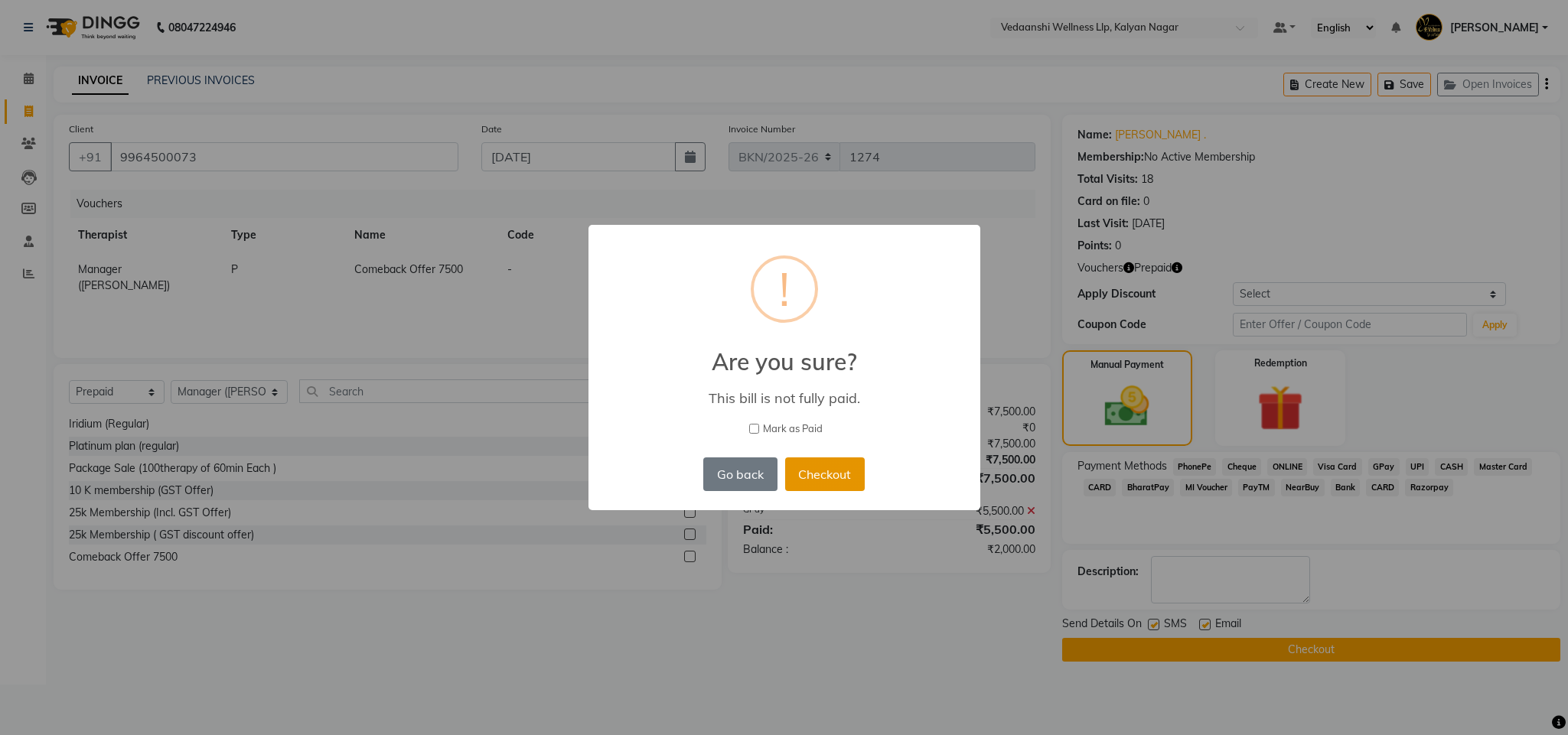
click at [808, 470] on button "Checkout" at bounding box center [825, 474] width 80 height 34
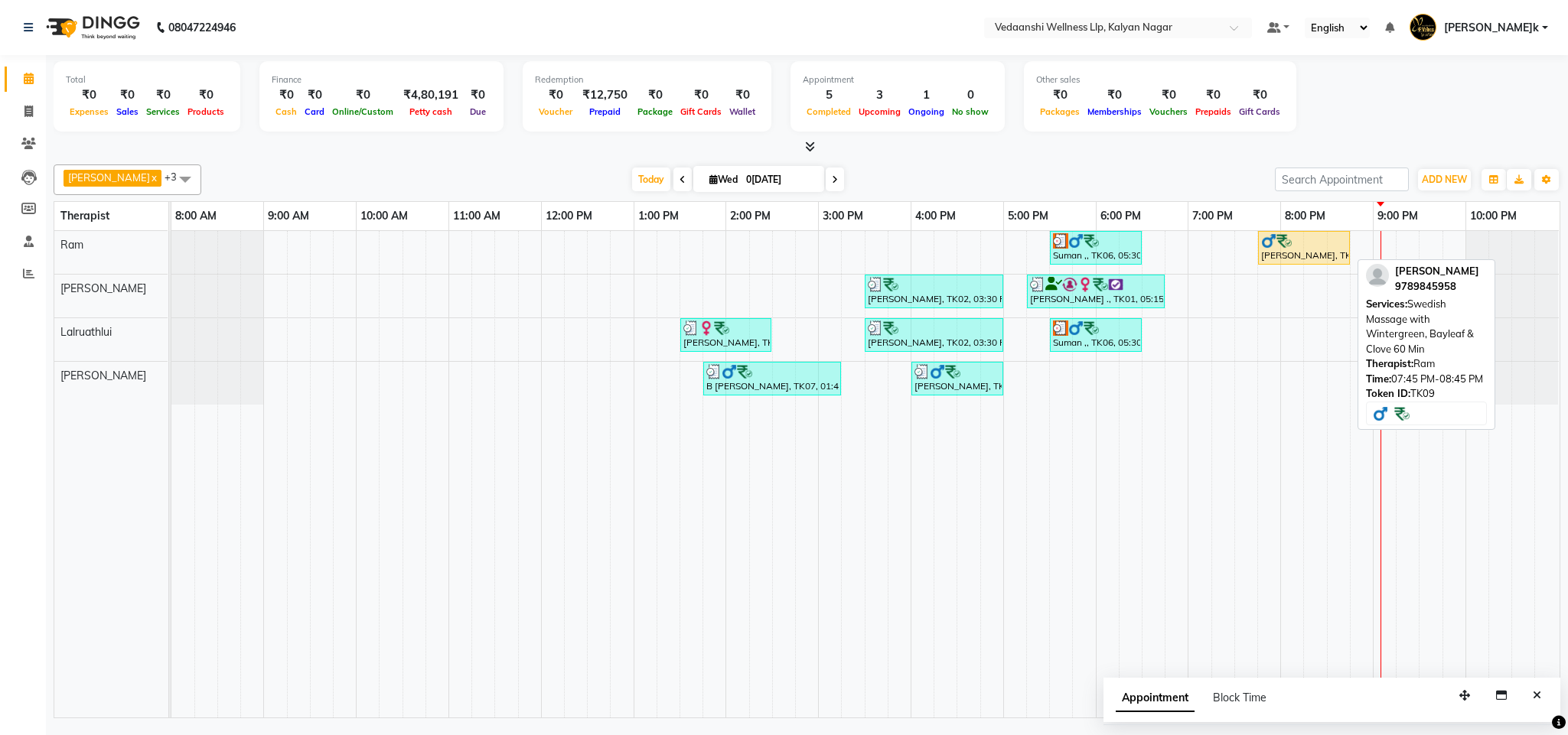
click at [1293, 242] on div at bounding box center [1304, 241] width 86 height 15
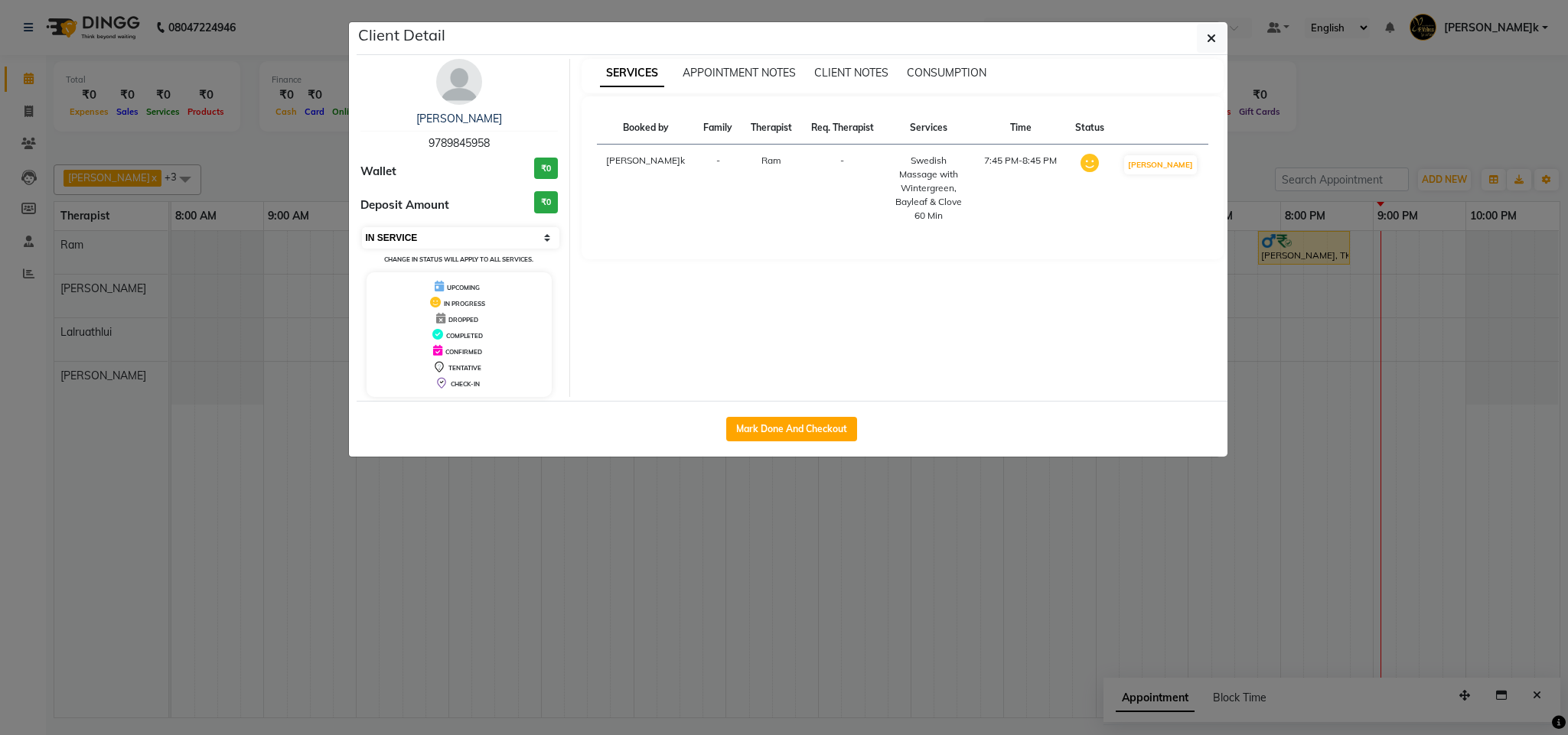
click at [437, 237] on select "Select IN SERVICE CONFIRMED TENTATIVE CHECK IN MARK DONE DROPPED UPCOMING" at bounding box center [460, 238] width 198 height 21
select select "3"
click at [362, 228] on select "Select IN SERVICE CONFIRMED TENTATIVE CHECK IN MARK DONE DROPPED UPCOMING" at bounding box center [460, 238] width 198 height 21
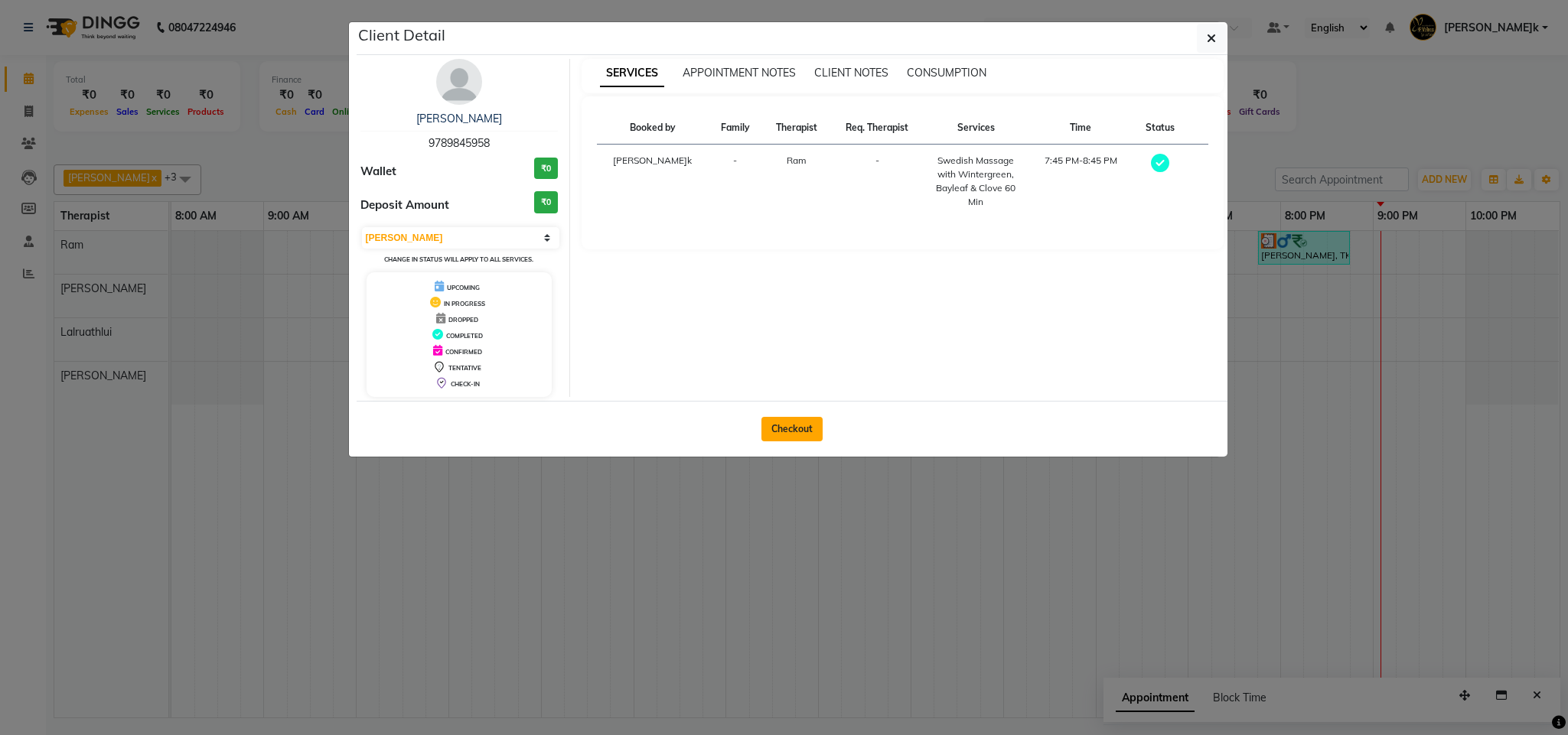
click at [765, 431] on button "Checkout" at bounding box center [792, 429] width 61 height 25
select select "service"
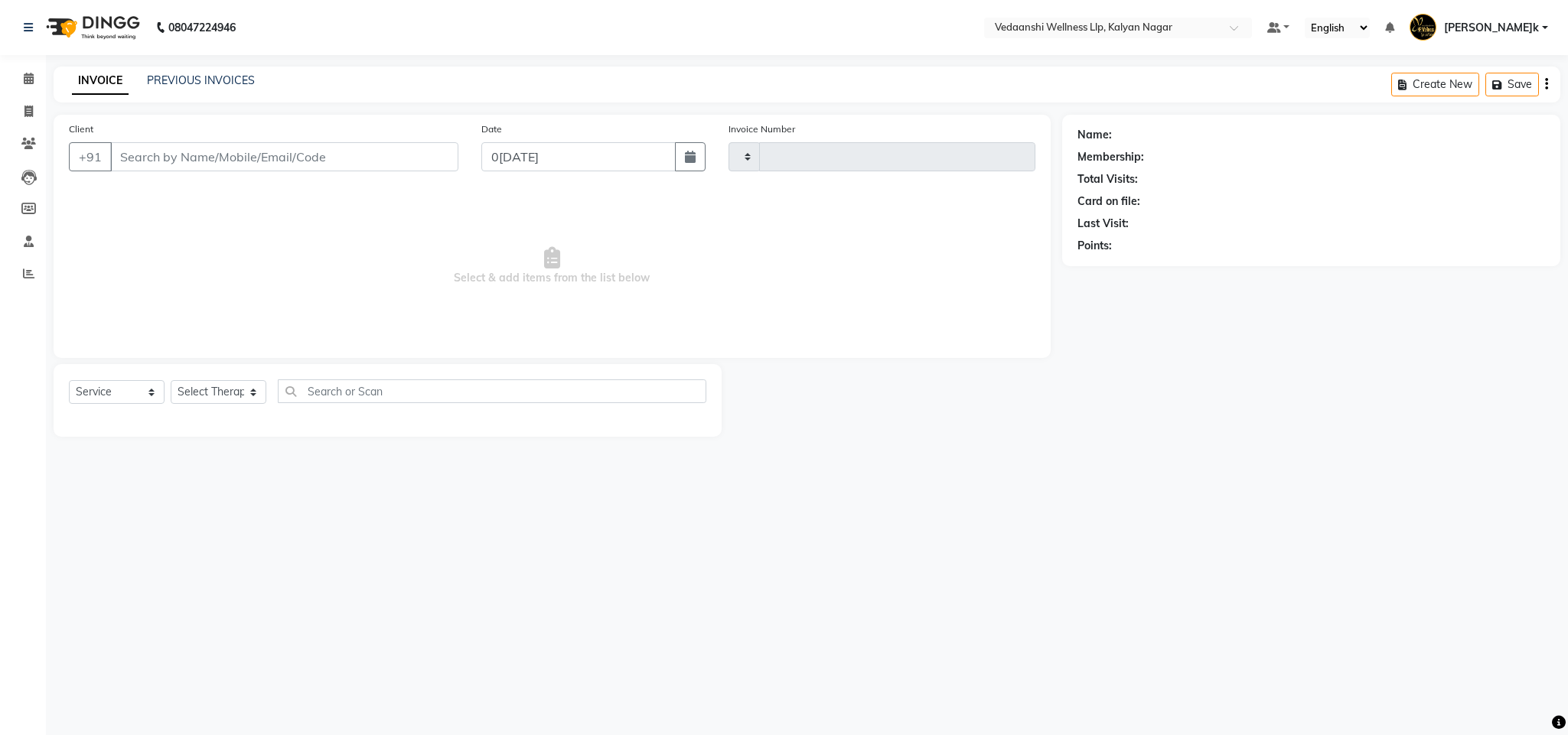
type input "1272"
select select "4293"
type input "9789845958"
select select "67164"
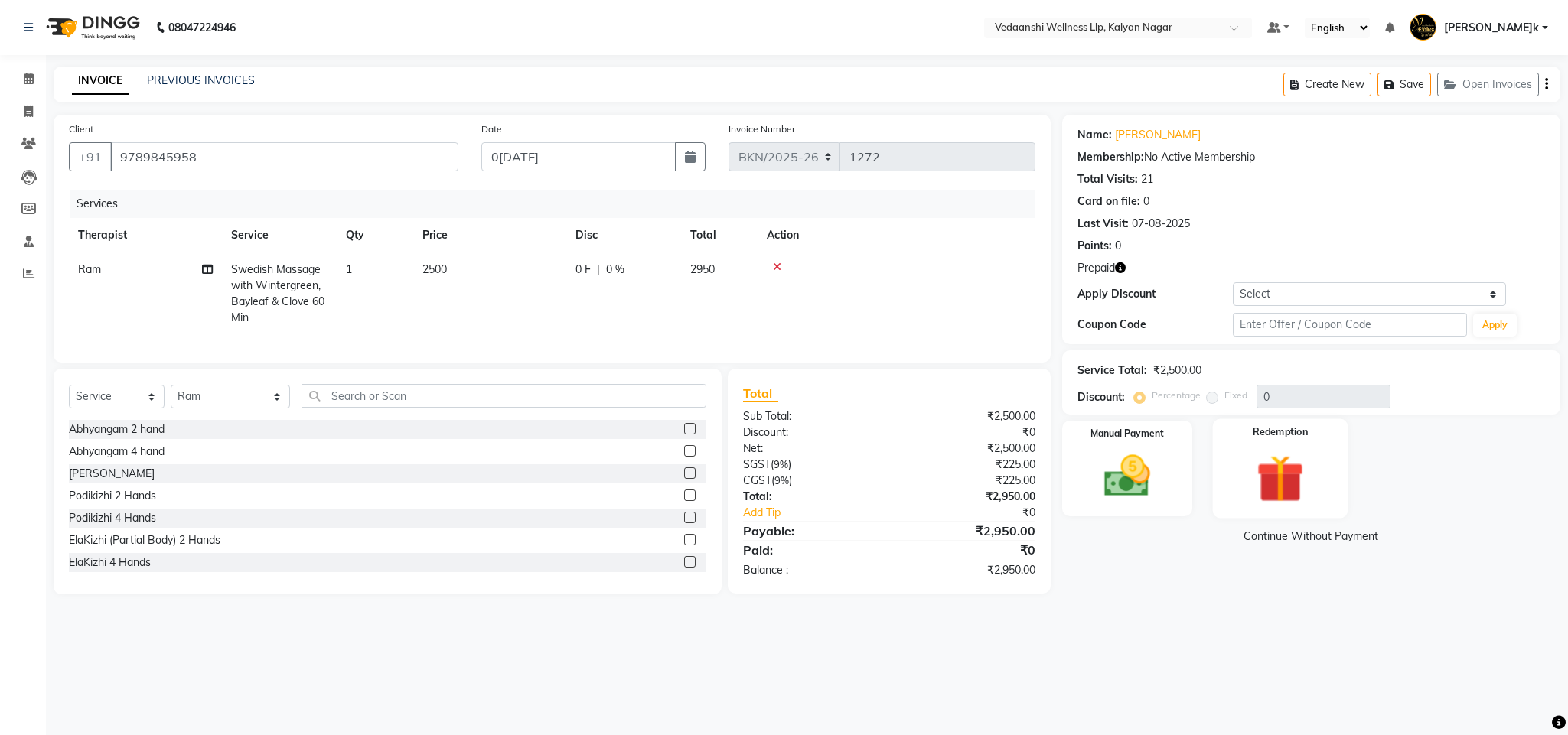
click at [1266, 485] on img at bounding box center [1280, 479] width 78 height 59
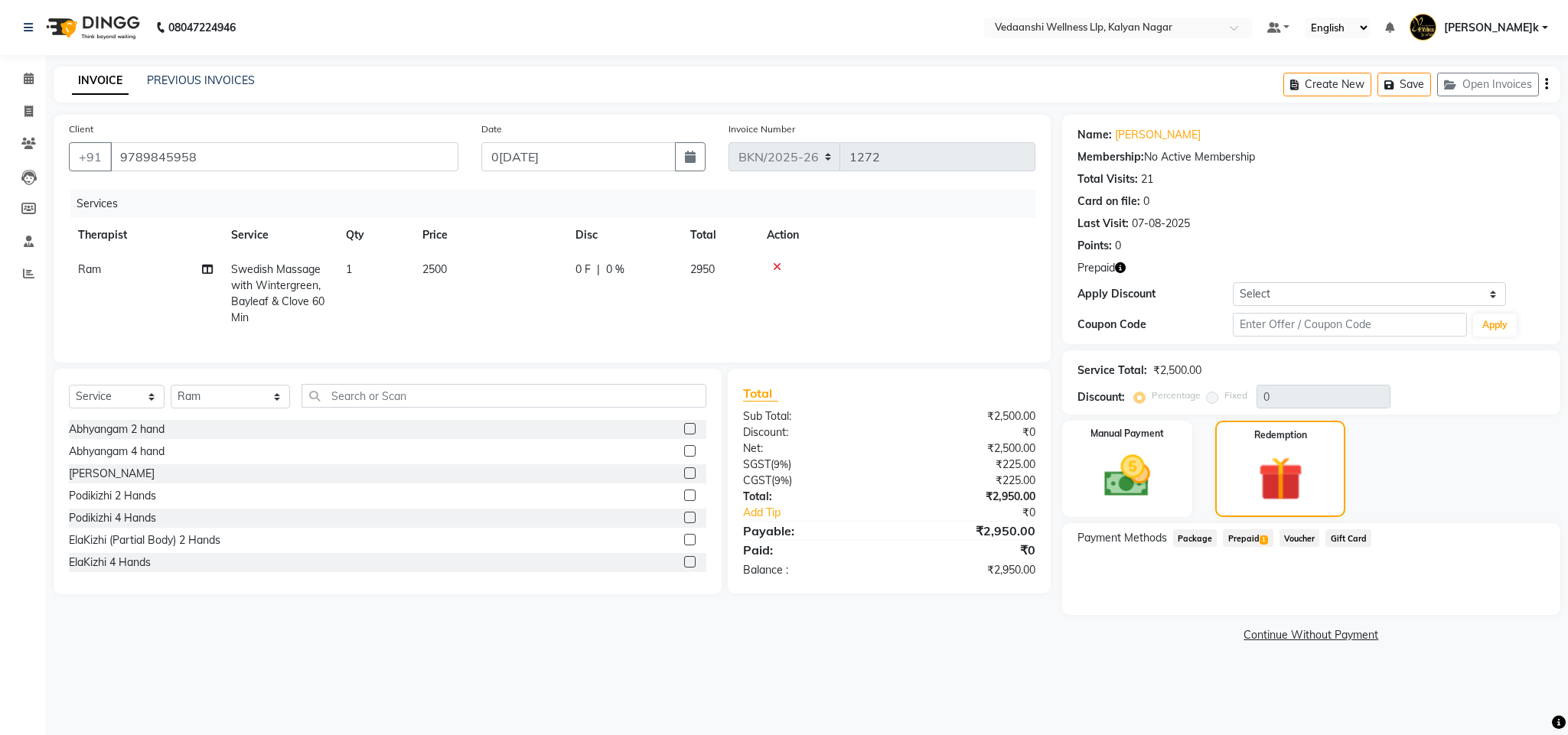
click at [1238, 540] on span "Prepaid 1" at bounding box center [1248, 538] width 50 height 18
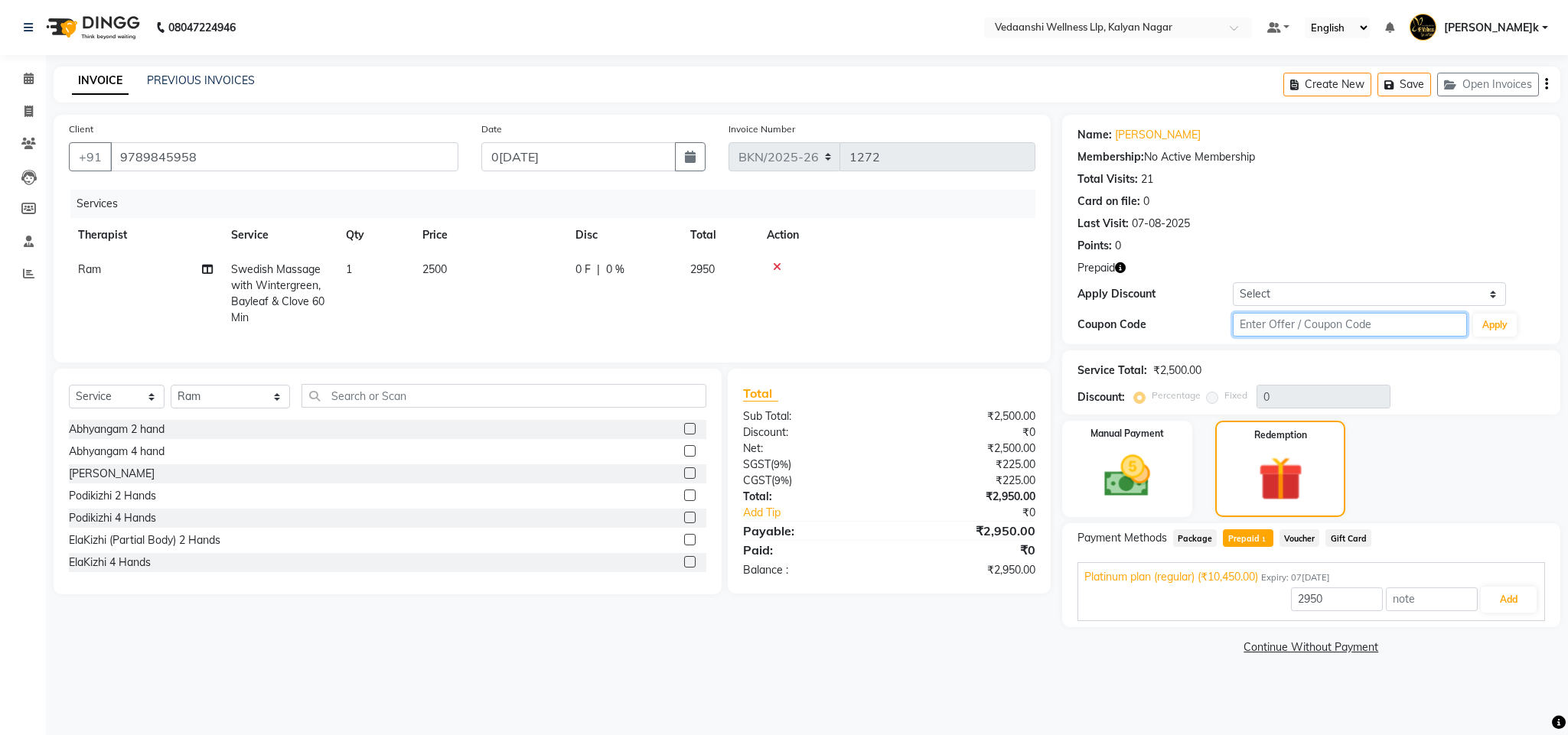
click at [1273, 326] on input "text" at bounding box center [1350, 325] width 234 height 24
type input "d50%"
click at [1486, 322] on button "Apply" at bounding box center [1494, 325] width 43 height 23
type input "50"
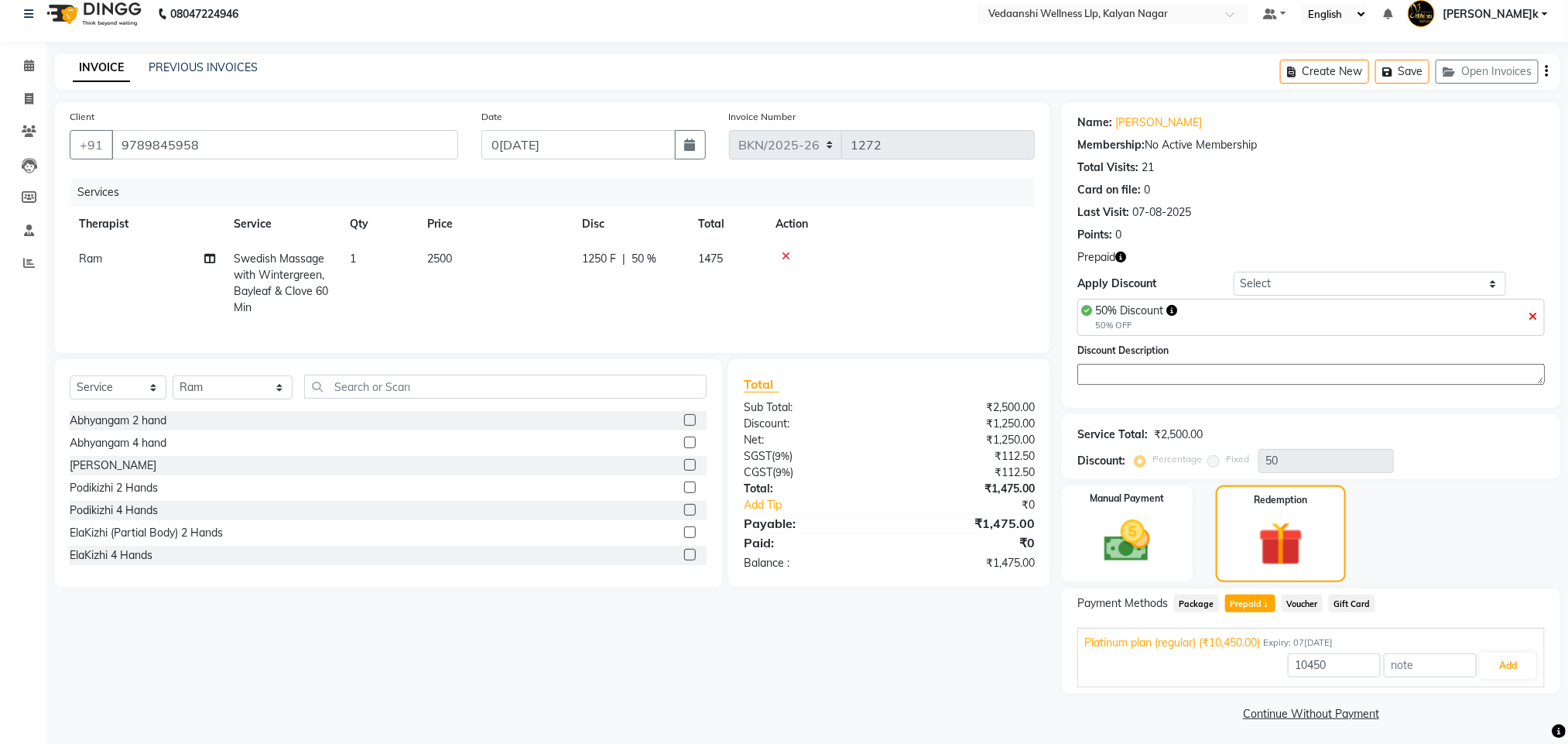
scroll to position [20, 0]
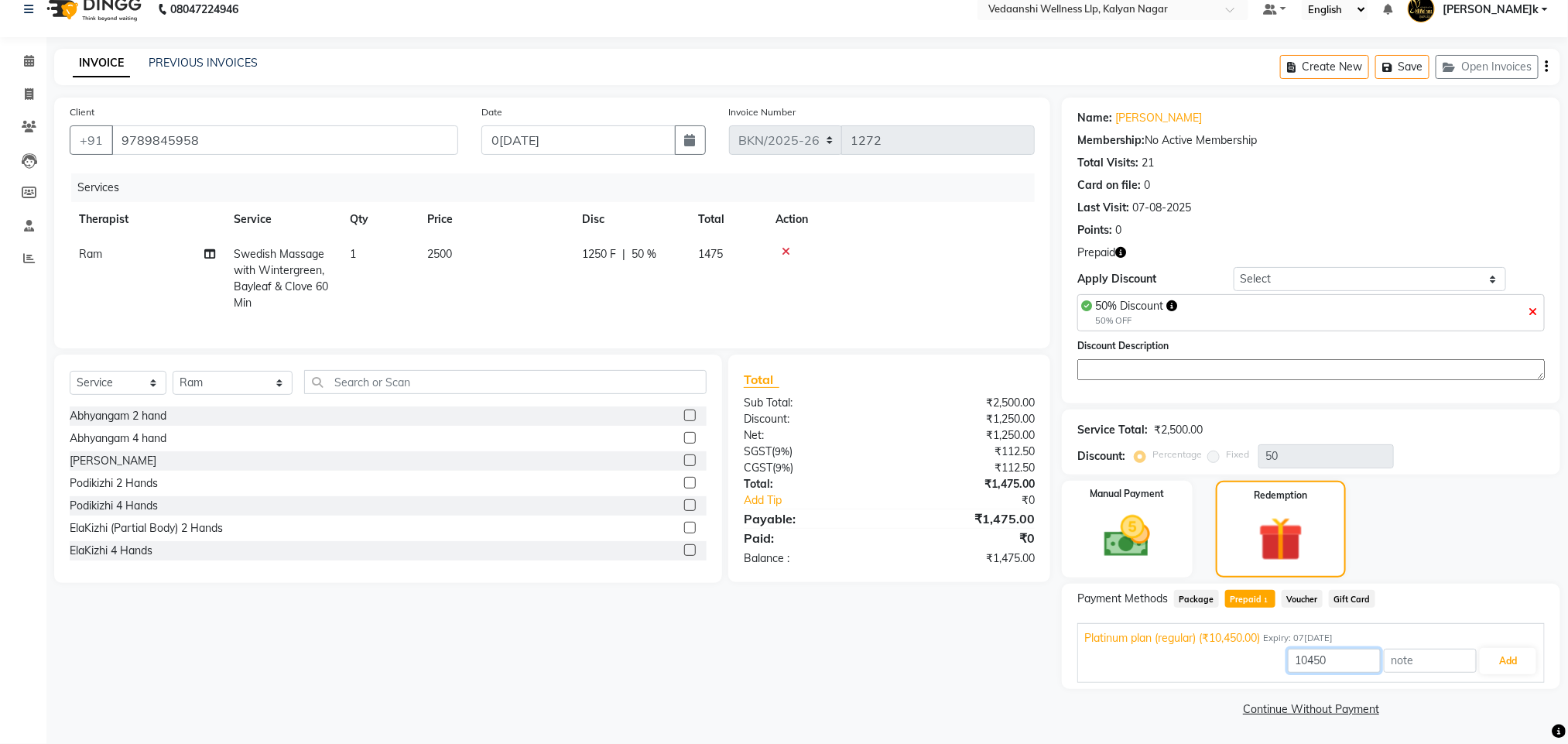
click at [1316, 657] on input "10450" at bounding box center [1334, 661] width 93 height 24
type input "1250"
click at [1519, 664] on button "Add" at bounding box center [1509, 662] width 57 height 27
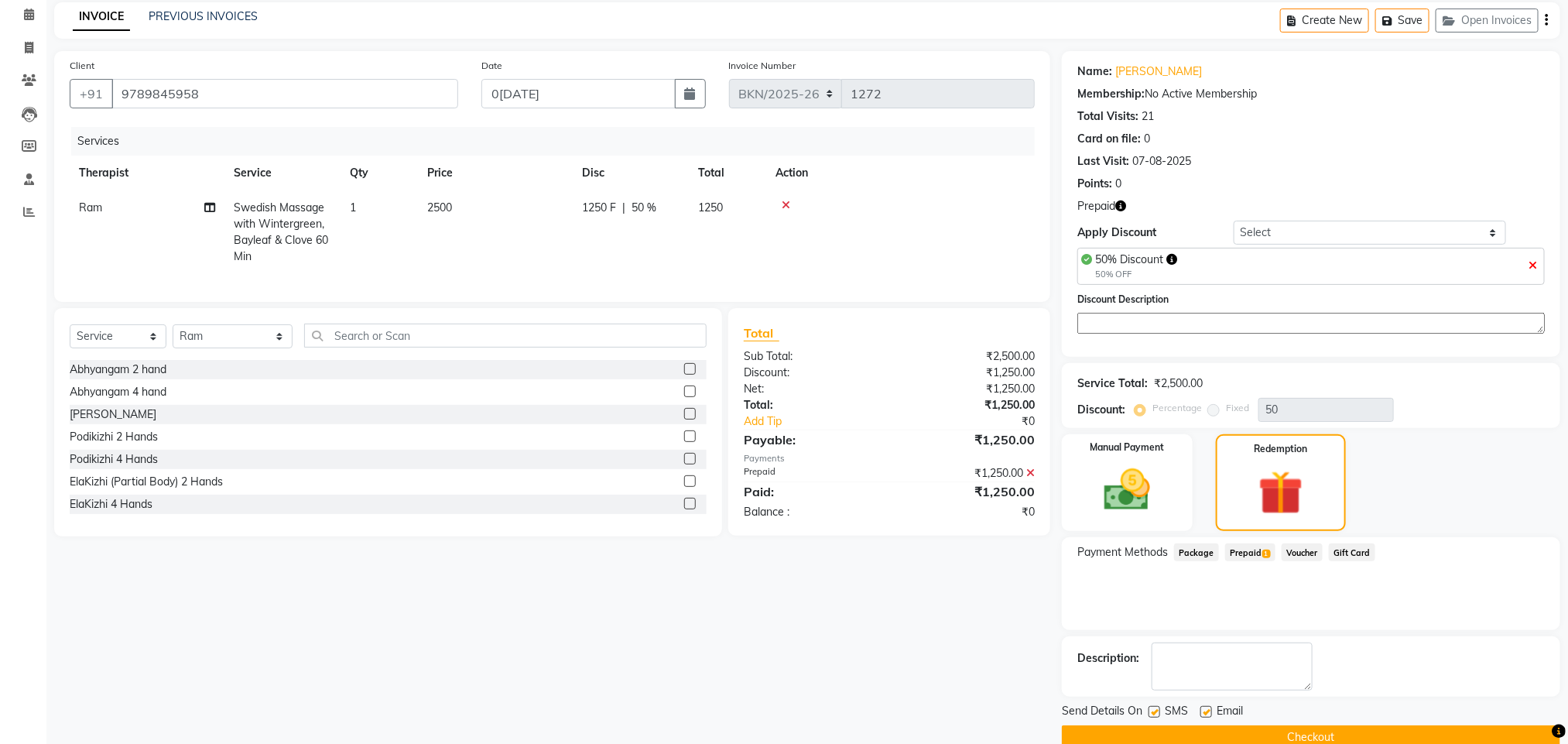
scroll to position [96, 0]
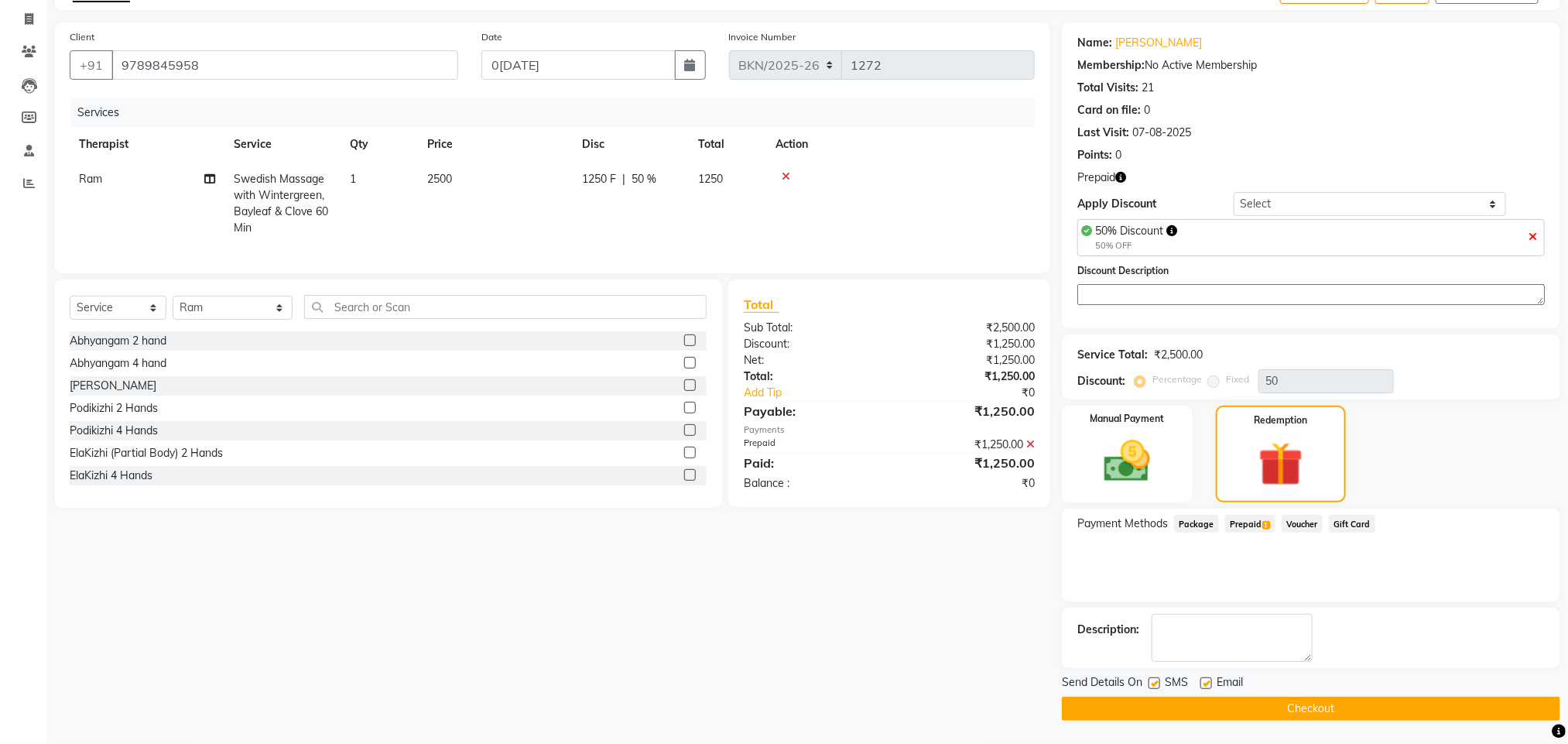
click at [1248, 521] on span "Prepaid 1" at bounding box center [1250, 523] width 51 height 18
click at [1257, 719] on button "Checkout" at bounding box center [1311, 709] width 499 height 24
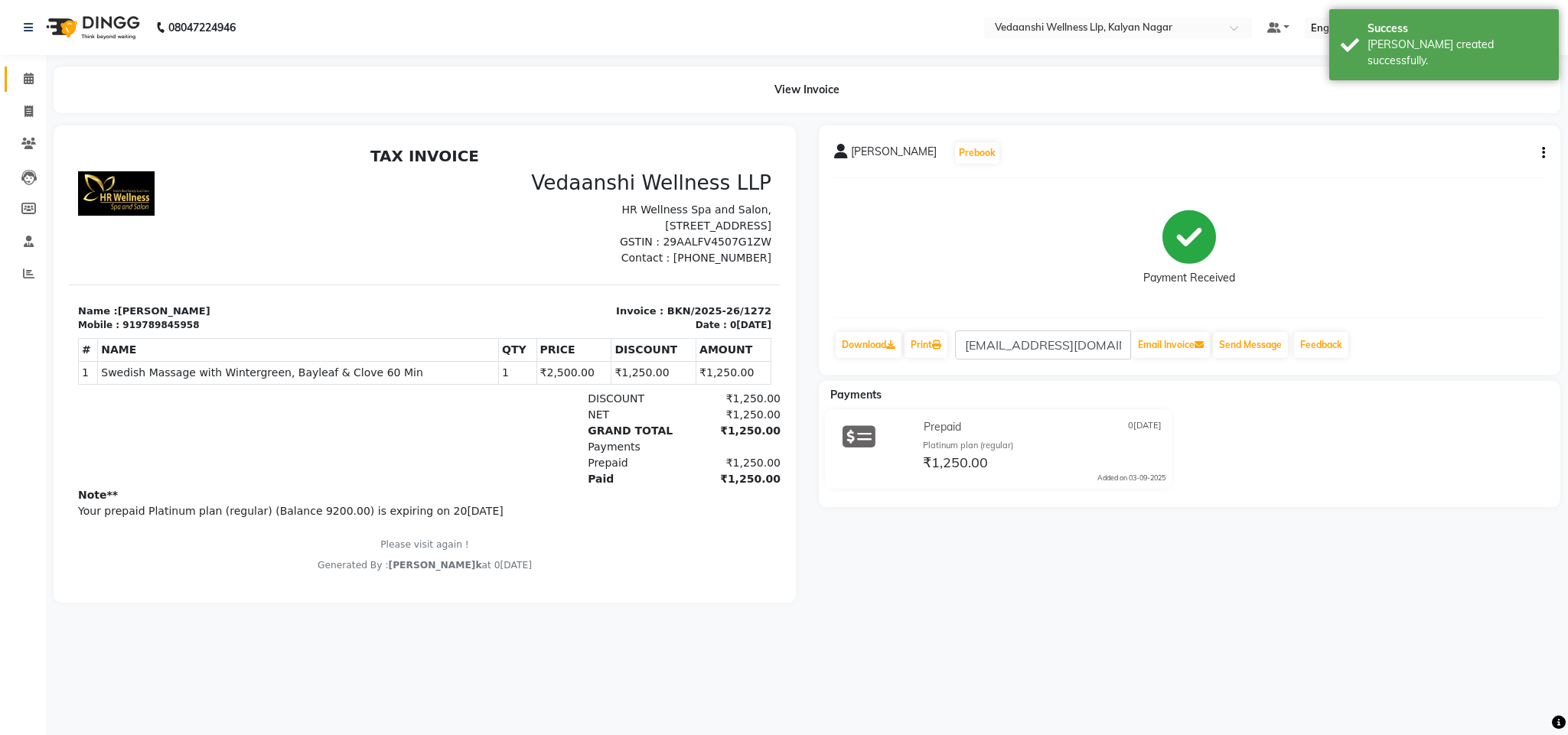
click at [35, 66] on link "Calendar" at bounding box center [22, 79] width 37 height 25
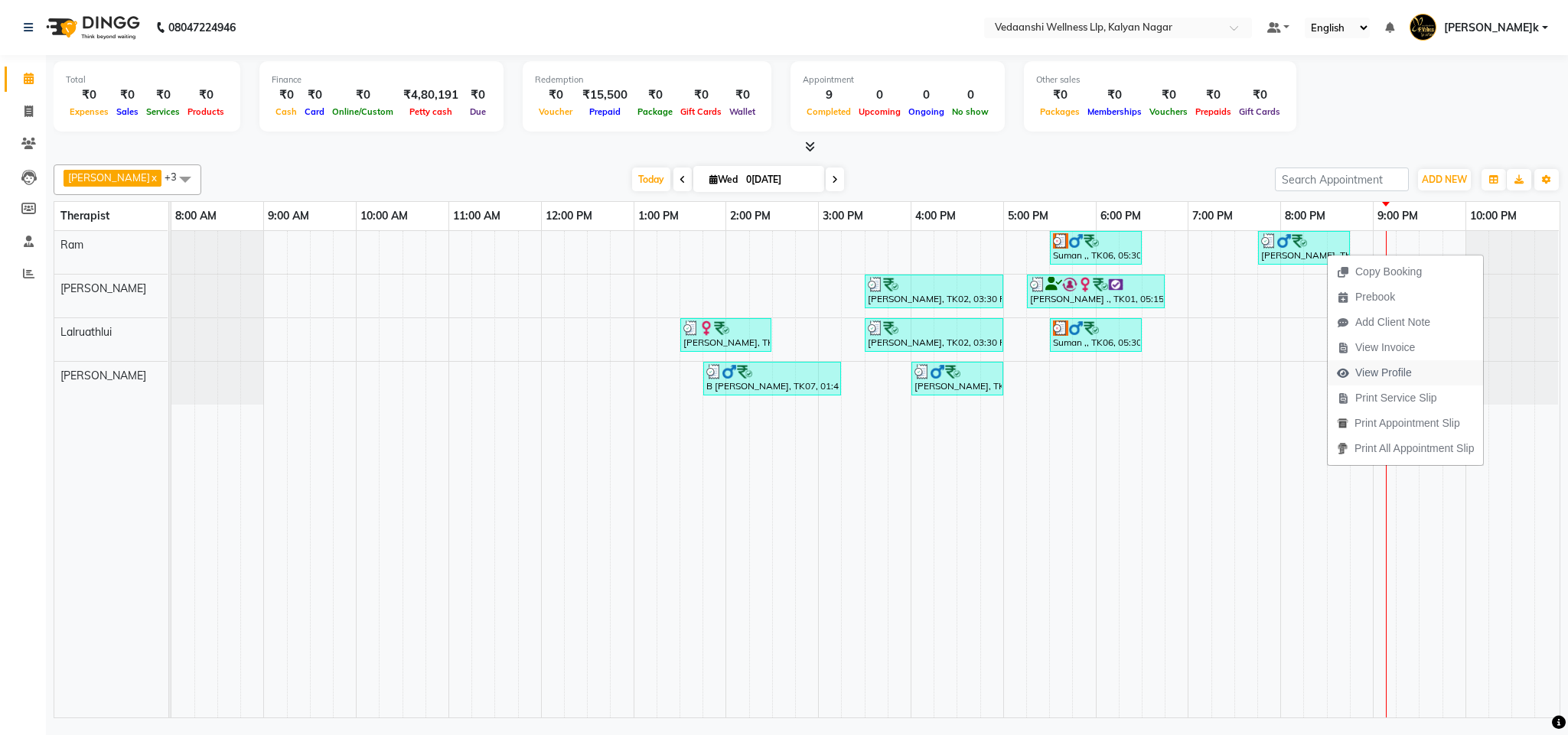
click at [1376, 374] on span "View Profile" at bounding box center [1383, 373] width 57 height 16
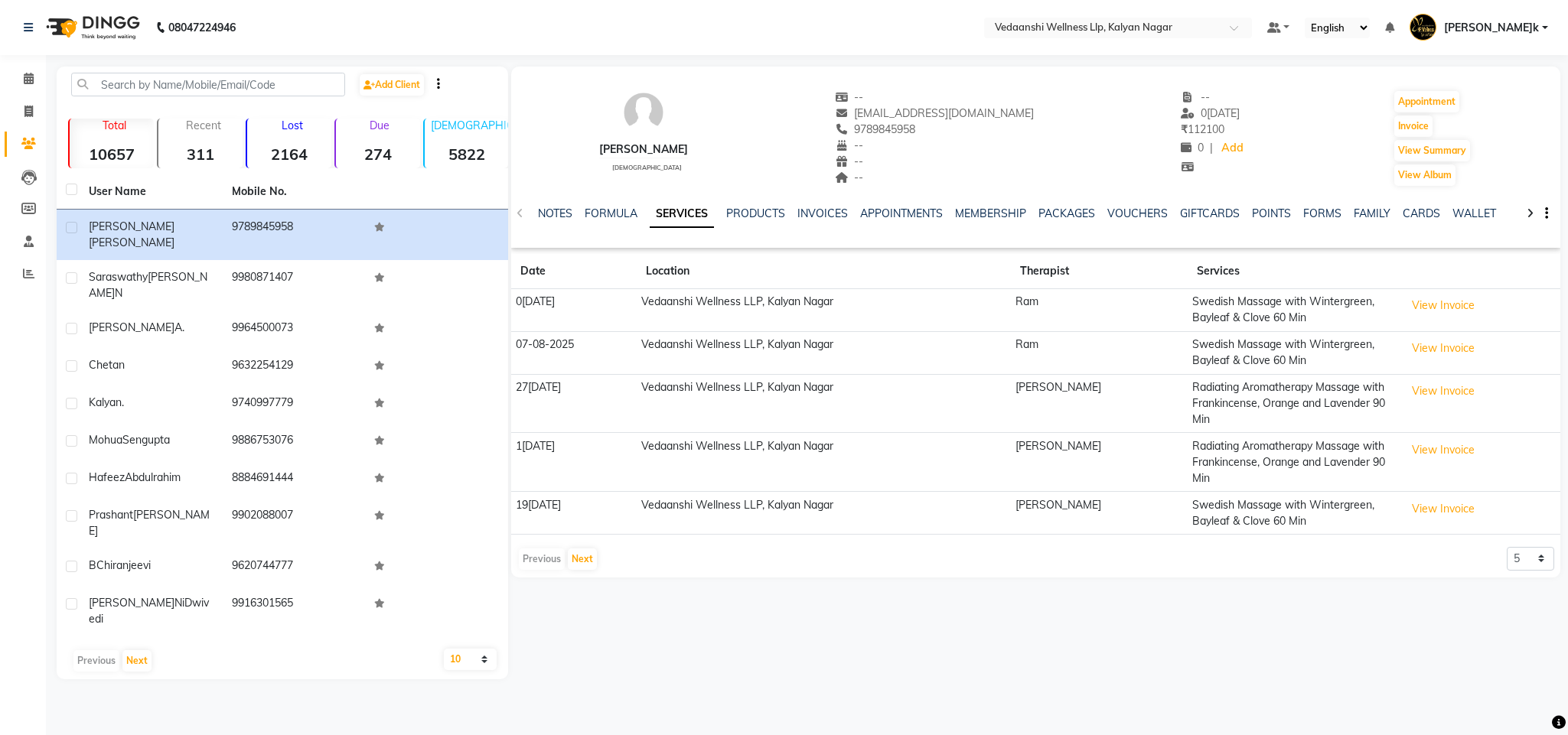
drag, startPoint x: 857, startPoint y: 127, endPoint x: 933, endPoint y: 126, distance: 76.0
click at [944, 126] on div "9789845958" at bounding box center [934, 129] width 200 height 16
copy span "9789845958"
click at [28, 81] on icon at bounding box center [29, 79] width 10 height 12
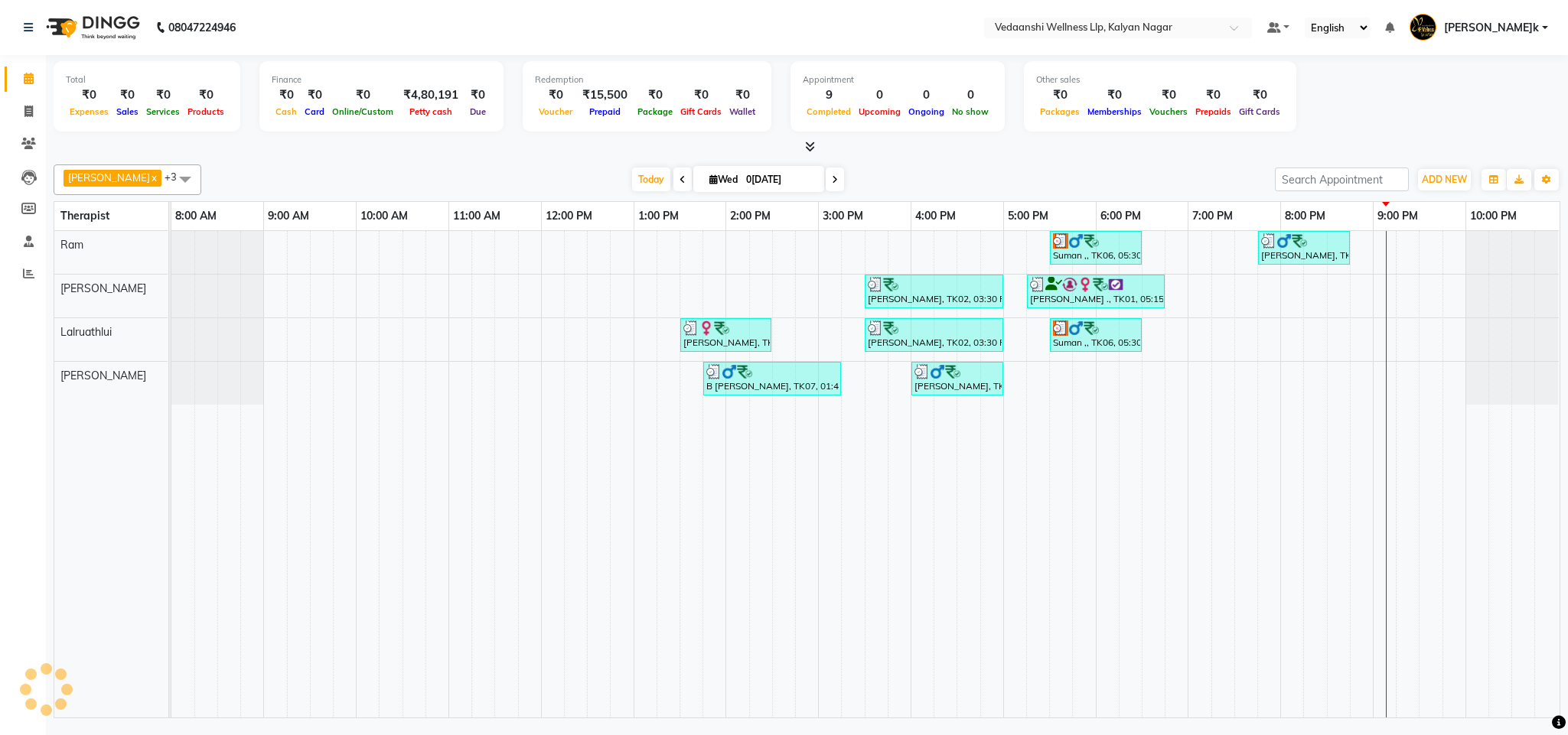
click at [751, 179] on input "0[DATE]" at bounding box center [780, 179] width 76 height 23
select select "9"
select select "2025"
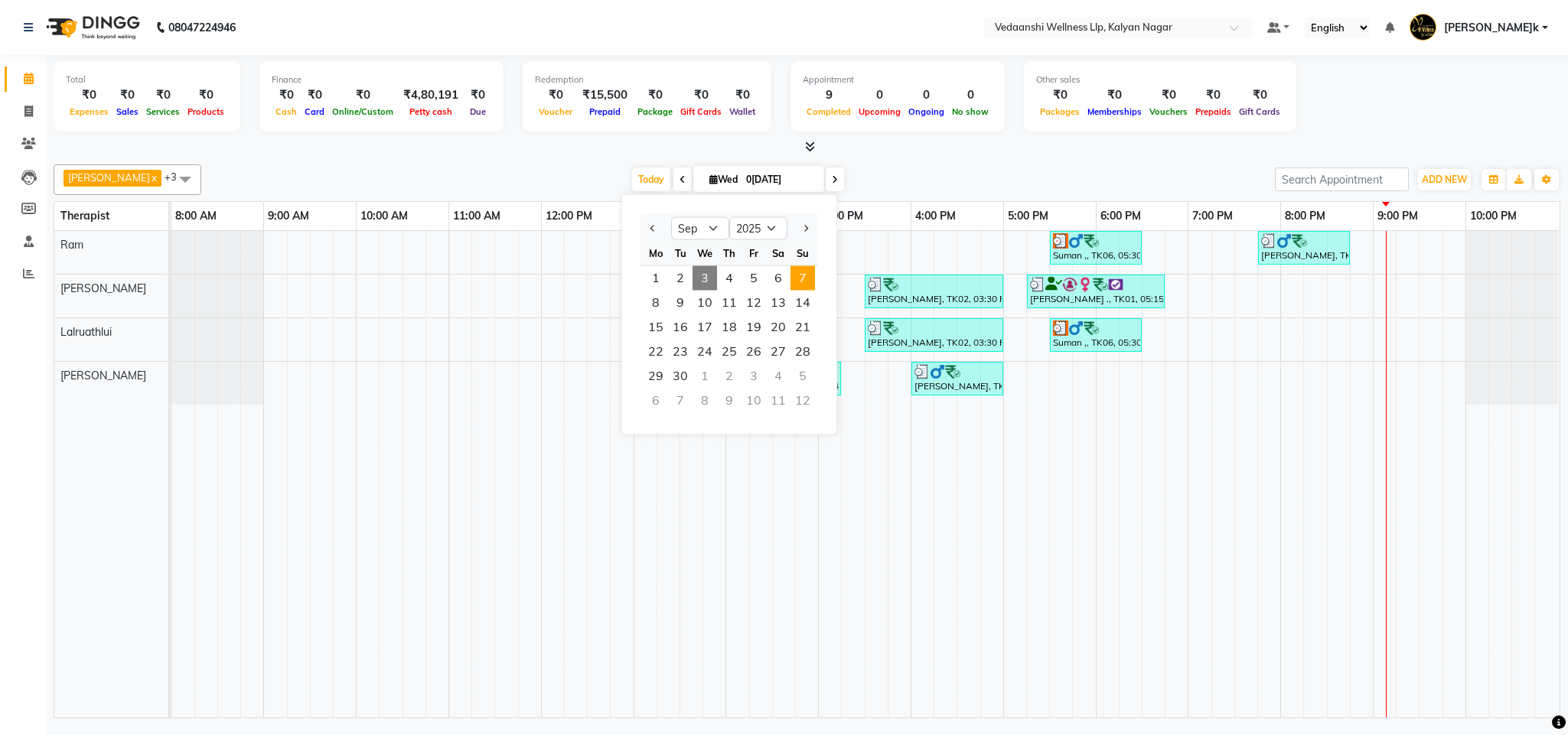
click at [811, 276] on span "7" at bounding box center [802, 278] width 25 height 25
type input "07[DATE]"
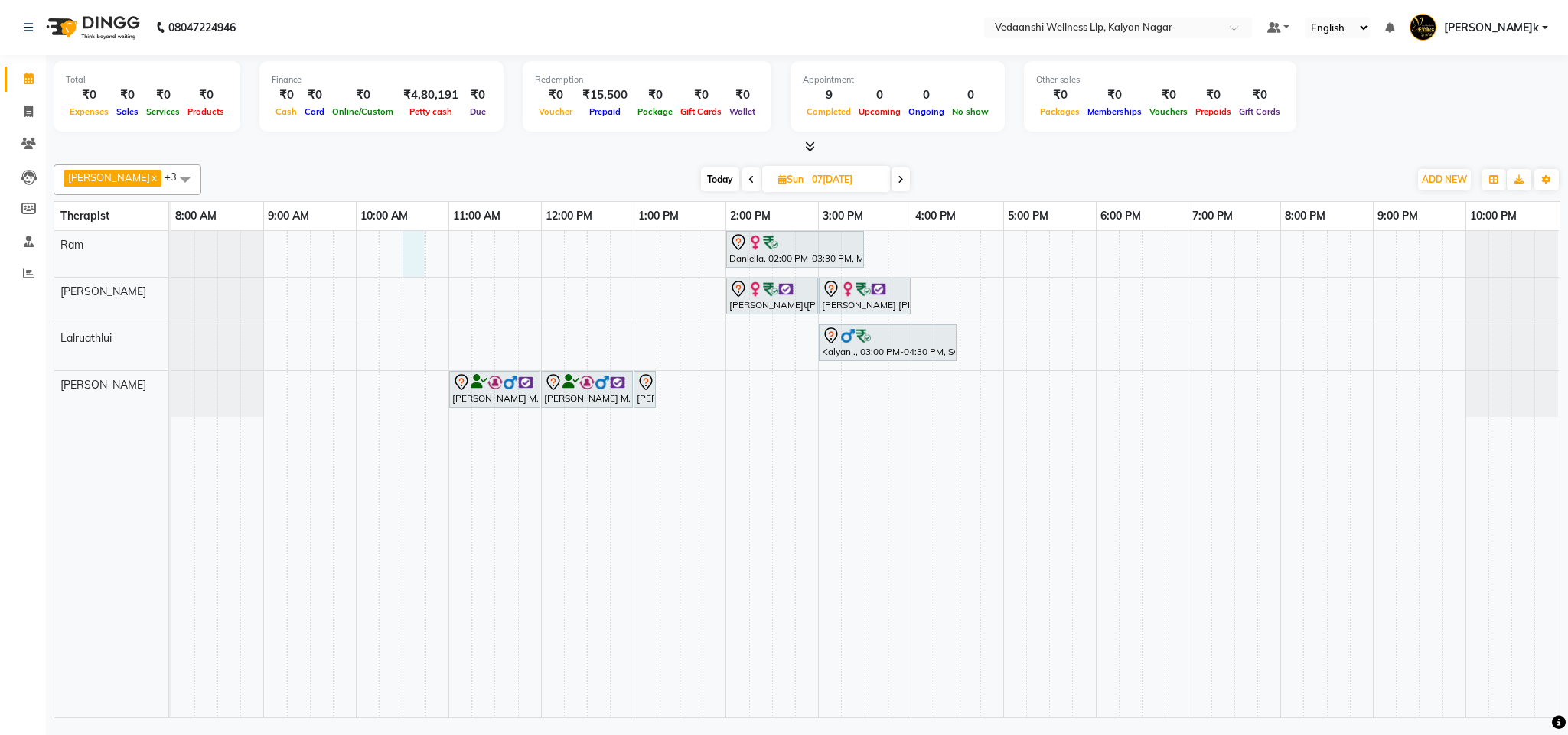
click at [409, 239] on div "Daniella, 02:00 PM-03:30 PM, Member Plan 90 Min [PERSON_NAME]t[PERSON_NAME]ar, …" at bounding box center [865, 474] width 1388 height 486
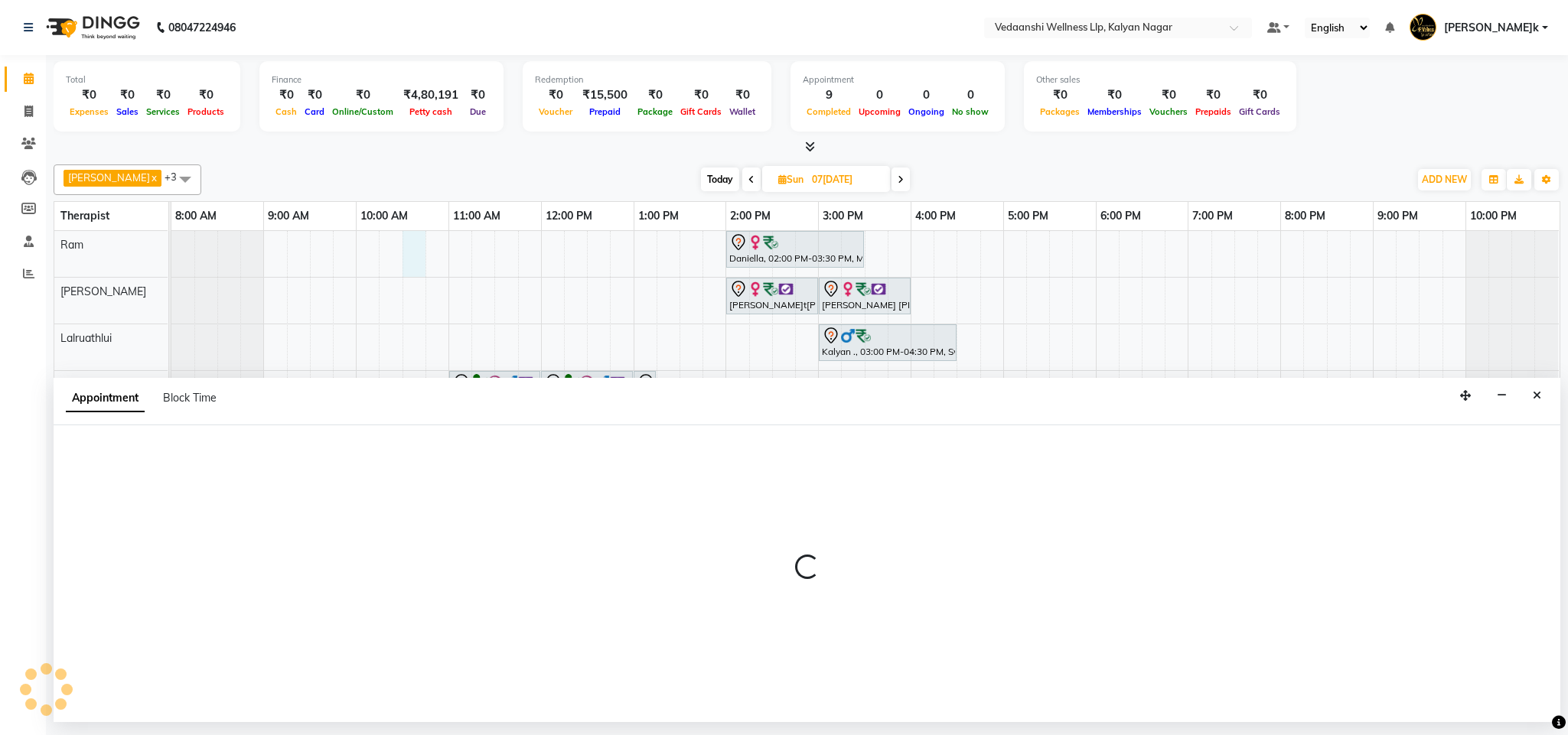
select select "67164"
select select "630"
select select "tentative"
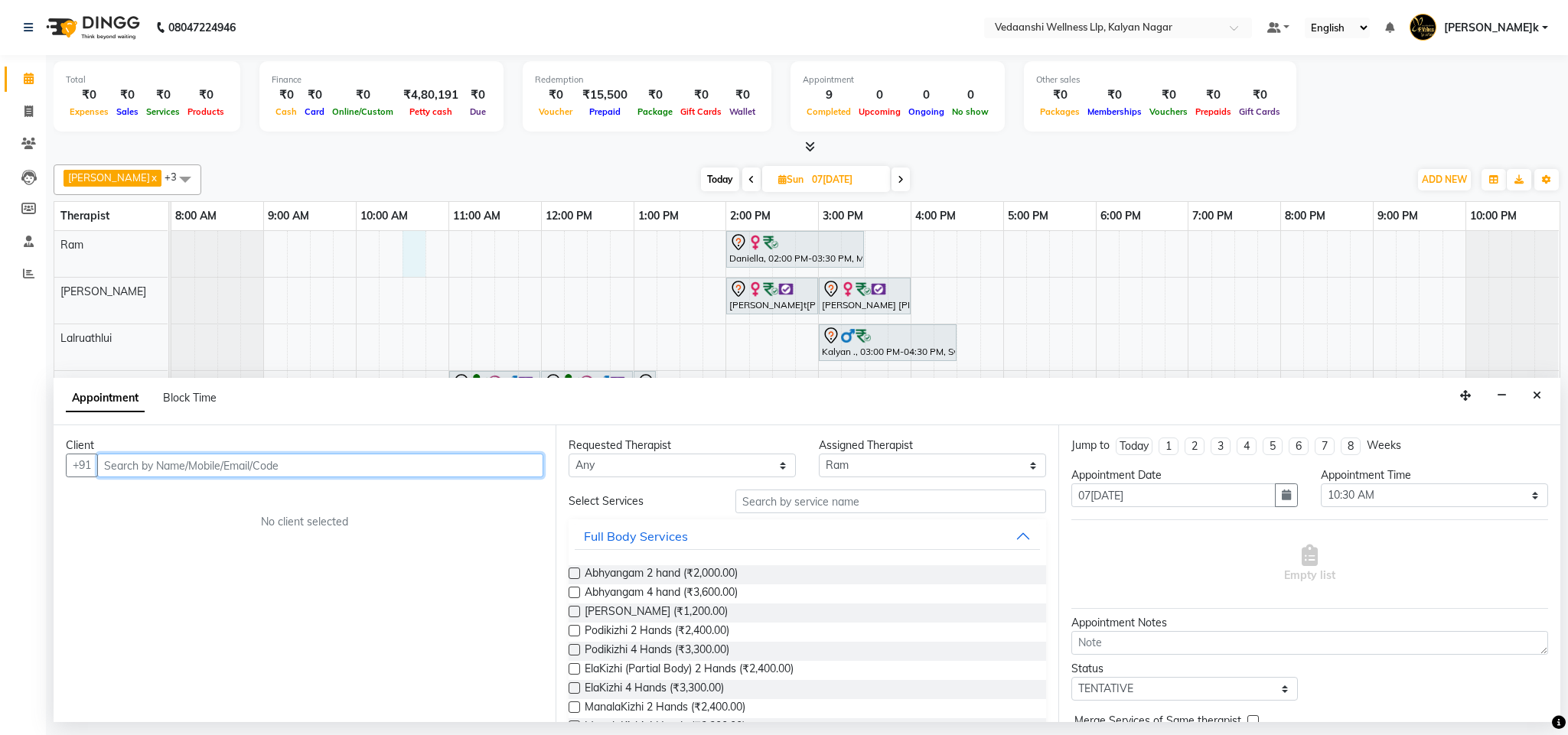
click at [159, 468] on input "text" at bounding box center [320, 466] width 447 height 24
click at [154, 460] on input "text" at bounding box center [320, 466] width 447 height 24
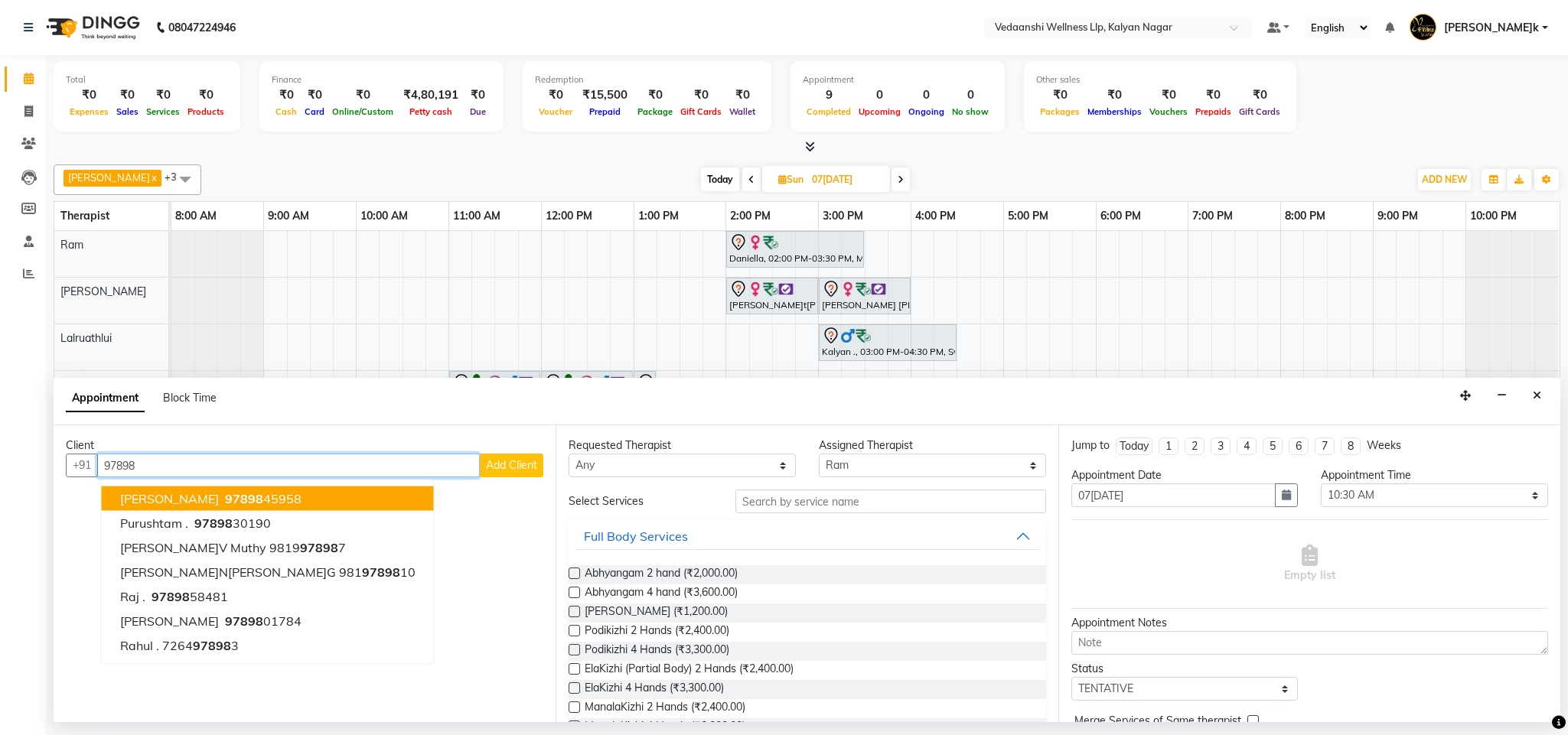
click at [225, 494] on span "97898" at bounding box center [244, 499] width 38 height 15
type input "9789845958"
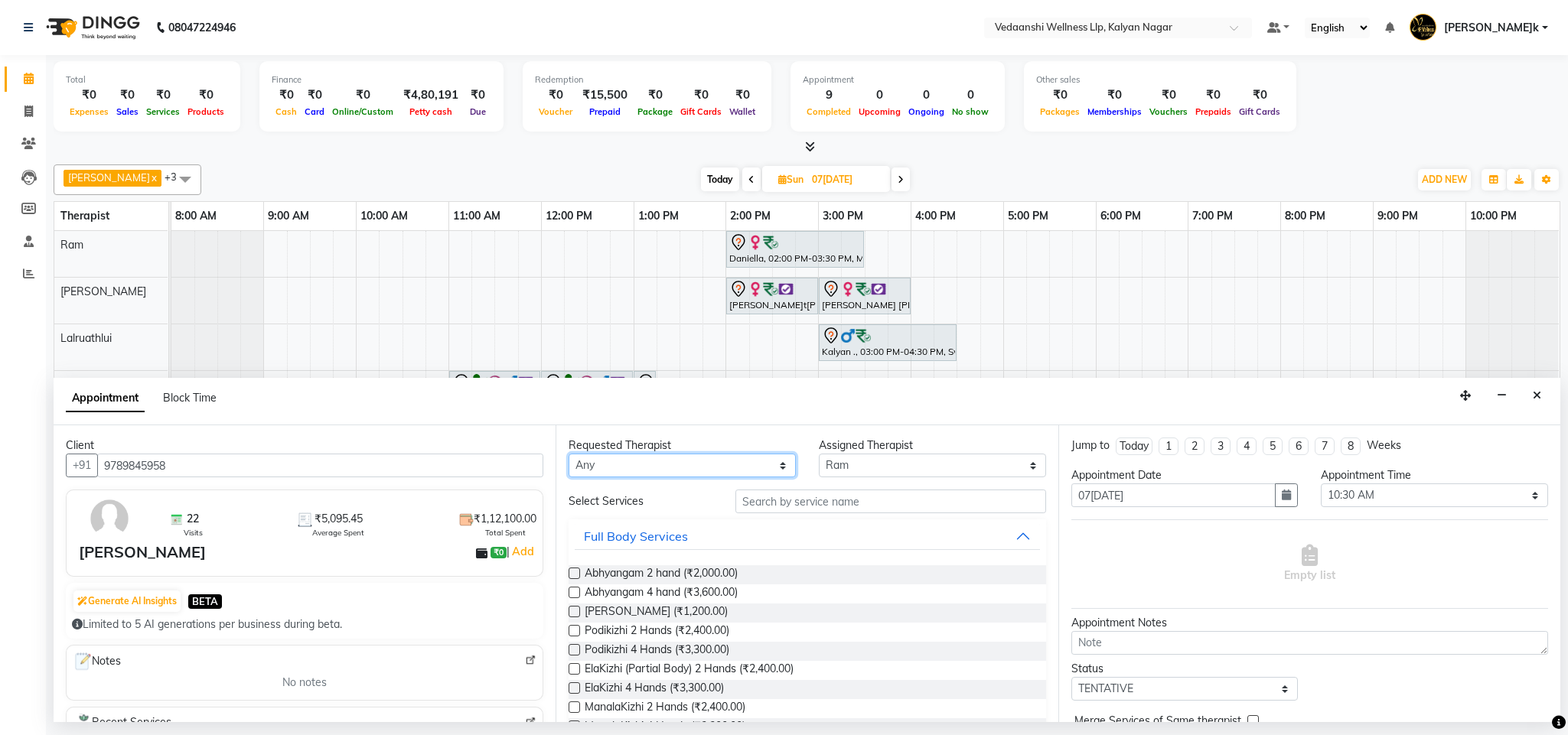
click at [699, 462] on select "An[PERSON_NAME]i[PERSON_NAME]er Zoramsangi Lalruathlui [PERSON_NAME]" at bounding box center [683, 466] width 228 height 24
select select "67164"
click at [569, 455] on select "An[PERSON_NAME]i[PERSON_NAME]er Zoramsangi Lalruathlui [PERSON_NAME]" at bounding box center [683, 466] width 228 height 24
click at [799, 509] on input "text" at bounding box center [891, 502] width 311 height 24
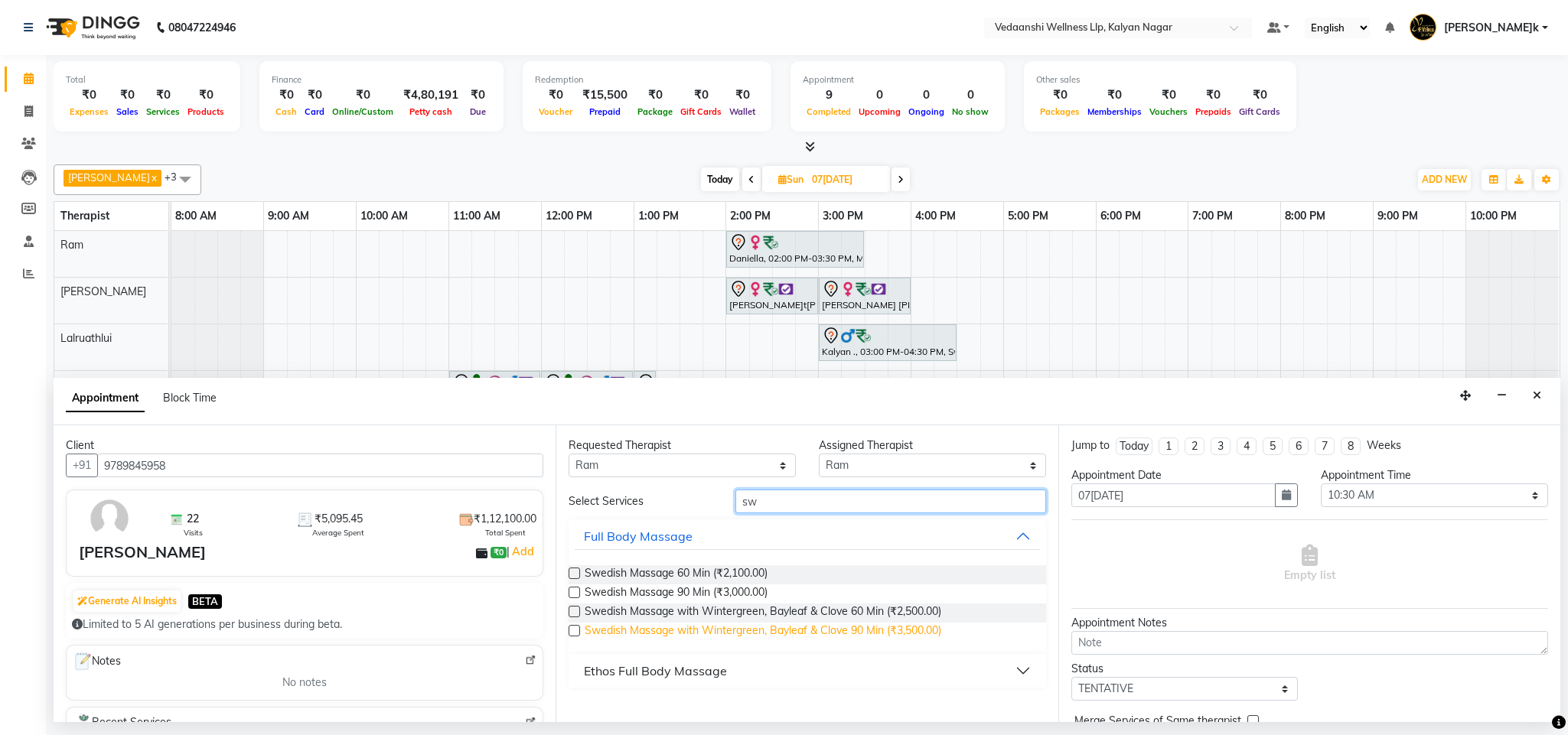
type input "sw"
click at [847, 626] on span "Swedish Massage with Wintergreen, Bayleaf & Clove 90 Min (₹3,500.00)" at bounding box center [763, 632] width 357 height 20
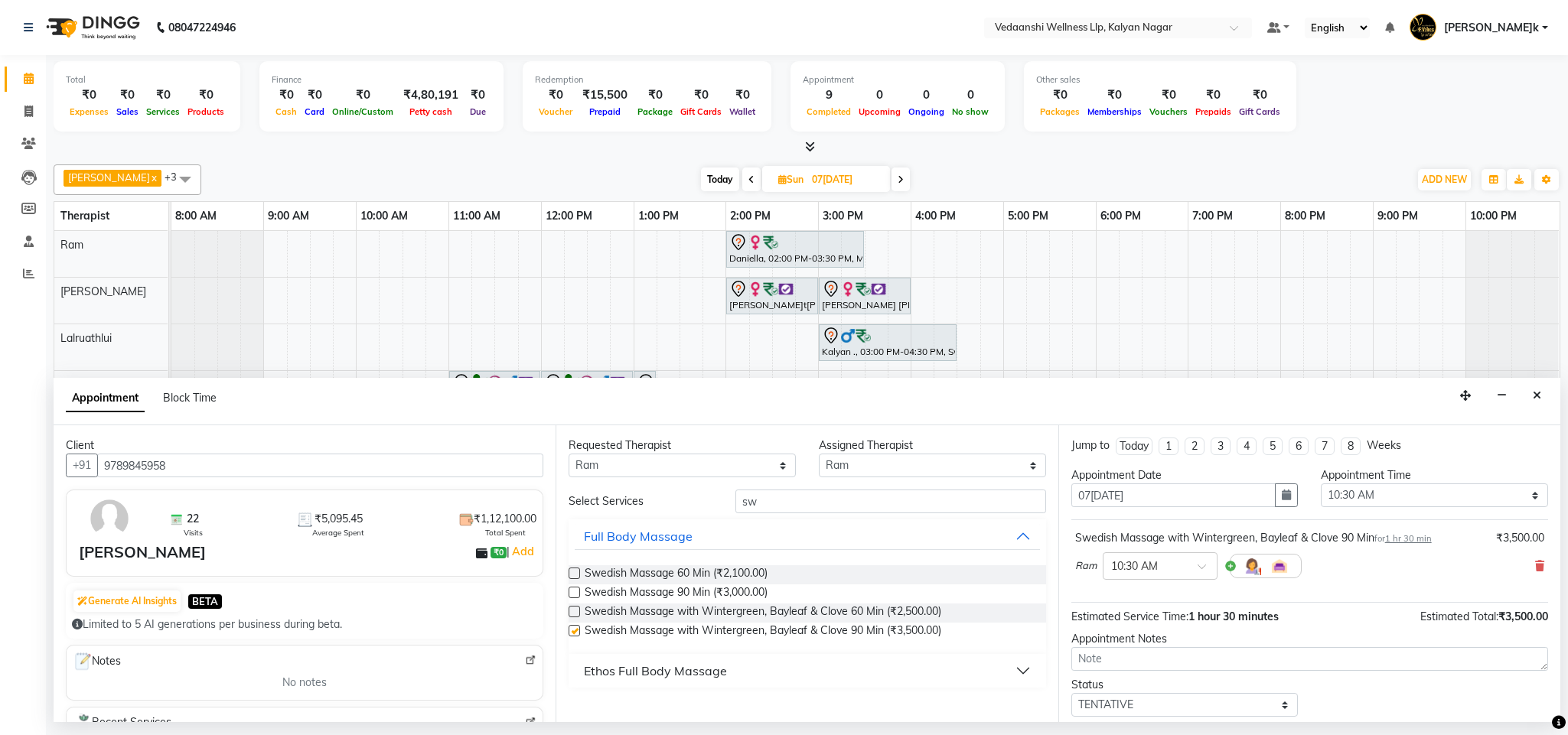
checkbox input "false"
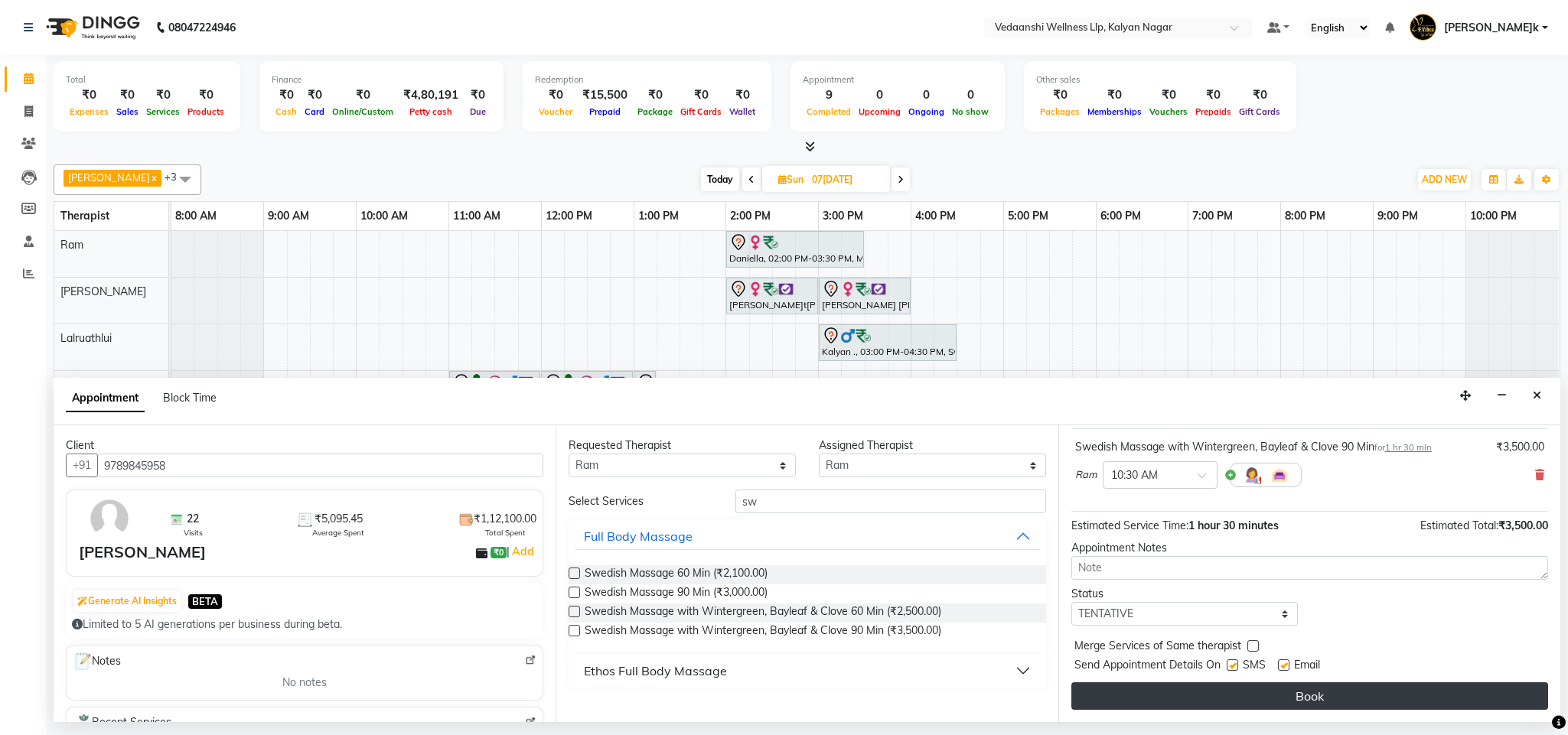
click at [1160, 699] on button "Book" at bounding box center [1310, 696] width 477 height 27
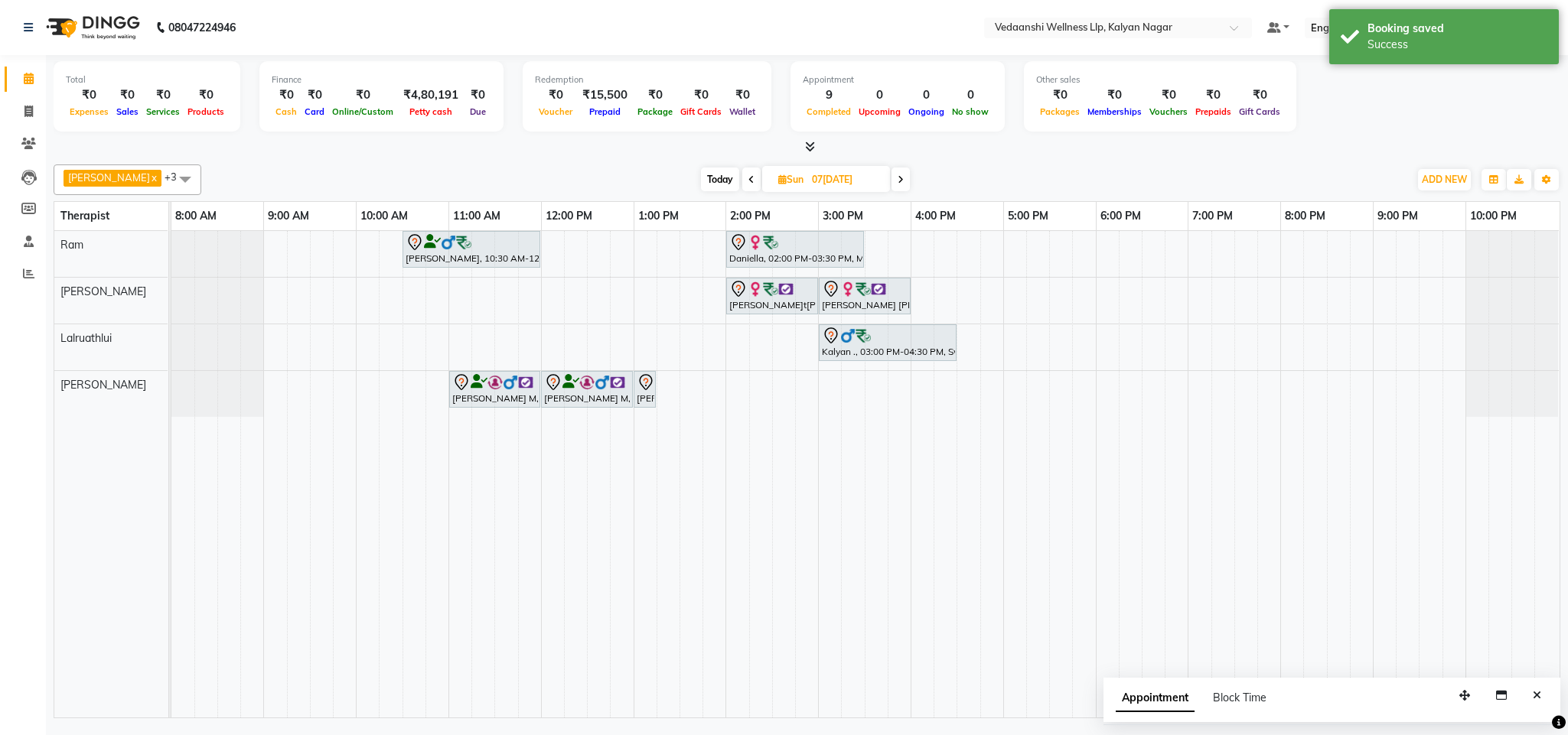
click at [701, 182] on span "Today" at bounding box center [720, 179] width 38 height 24
type input "0[DATE]"
